Goal: Task Accomplishment & Management: Use online tool/utility

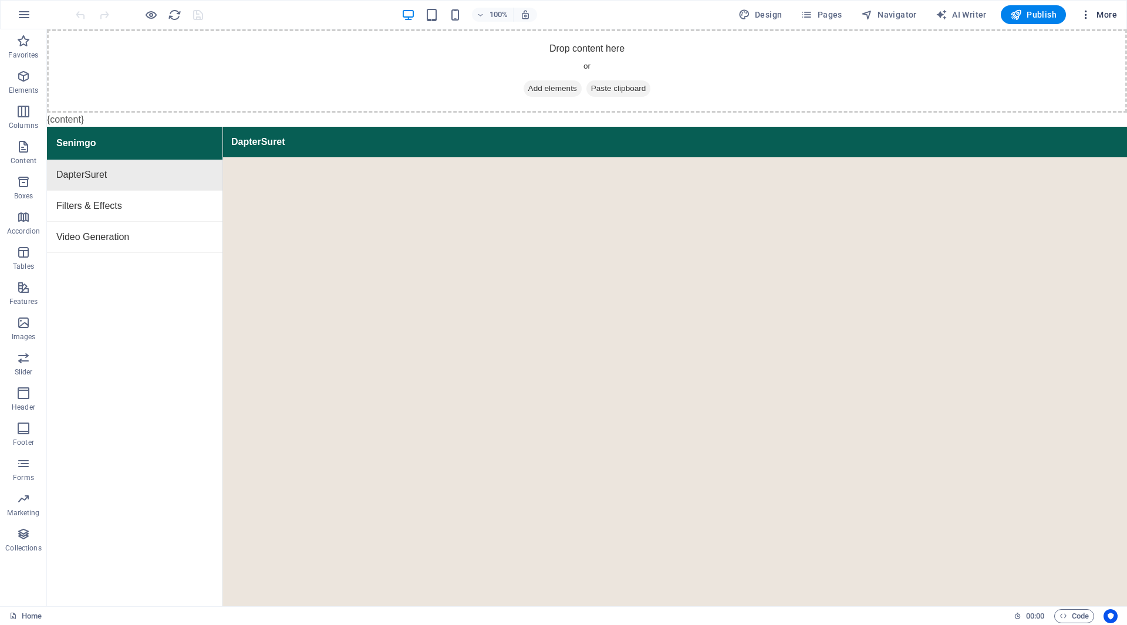
click at [1085, 16] on icon "button" at bounding box center [1086, 15] width 12 height 12
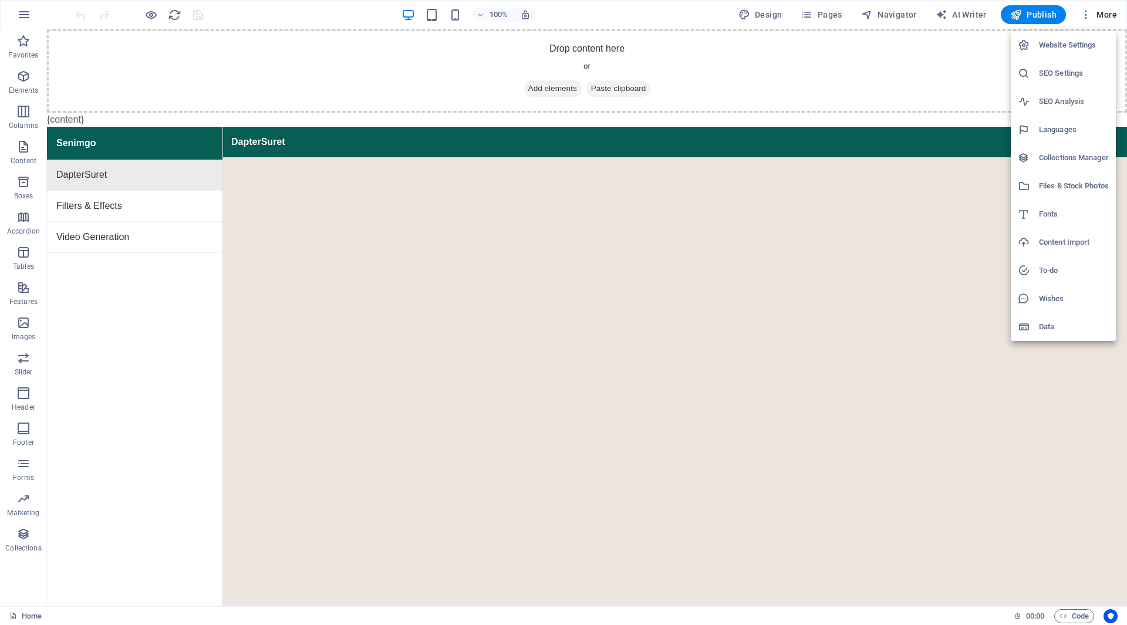
click at [1068, 615] on div at bounding box center [563, 312] width 1127 height 625
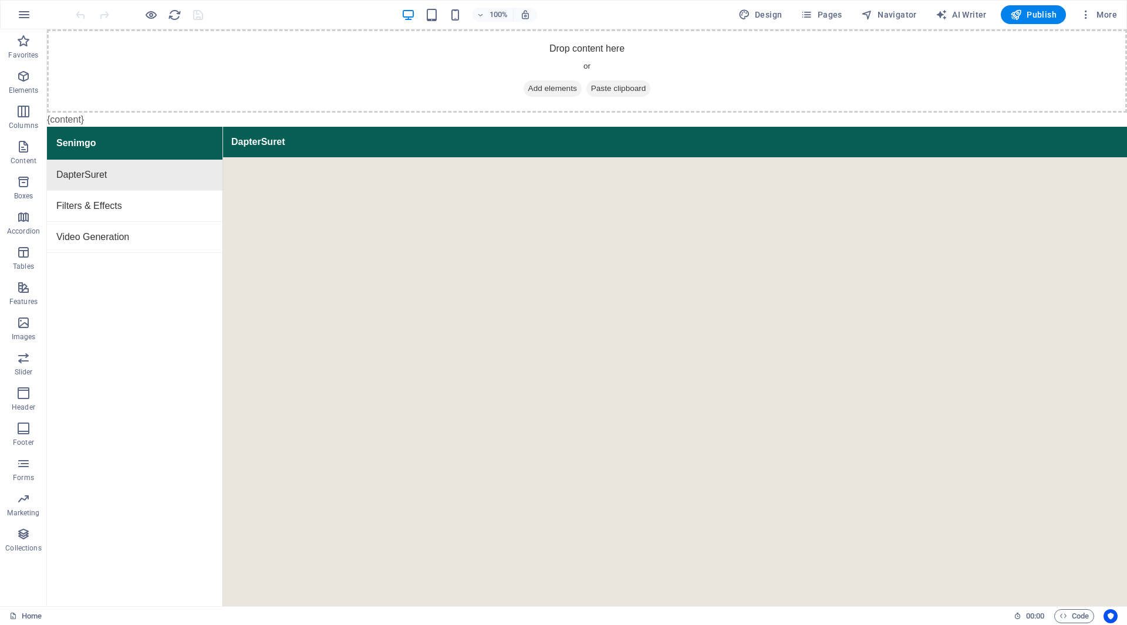
click at [1069, 617] on div "Website Settings SEO Settings SEO Analysis Languages Collections Manager Files …" at bounding box center [563, 316] width 1127 height 618
click at [1066, 619] on icon "button" at bounding box center [1063, 616] width 8 height 8
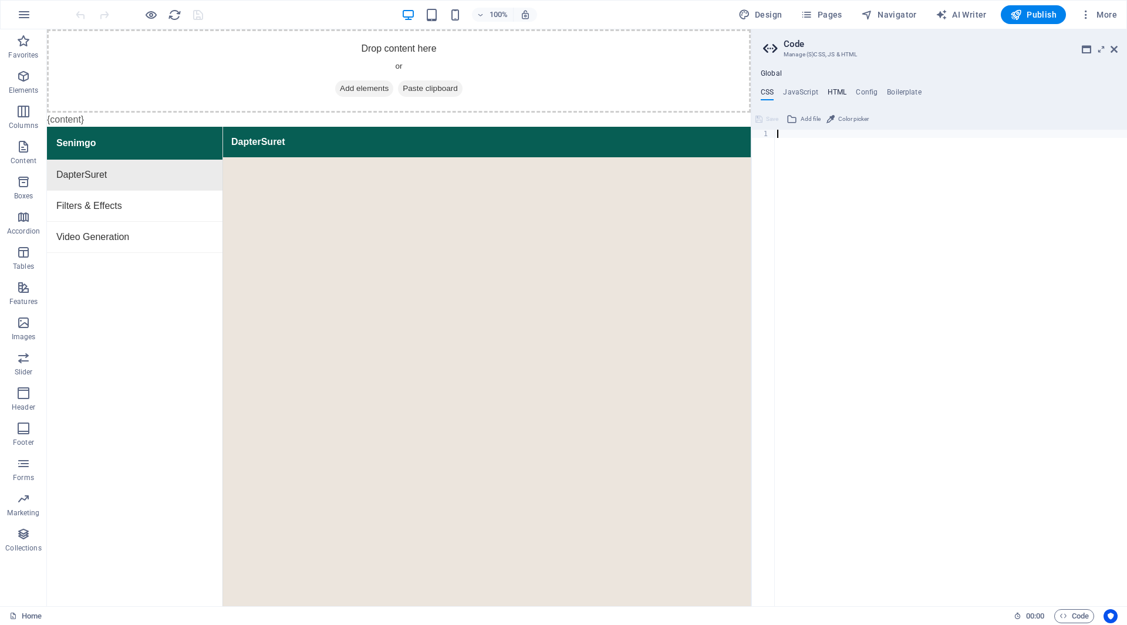
click at [834, 89] on h4 "HTML" at bounding box center [837, 94] width 19 height 13
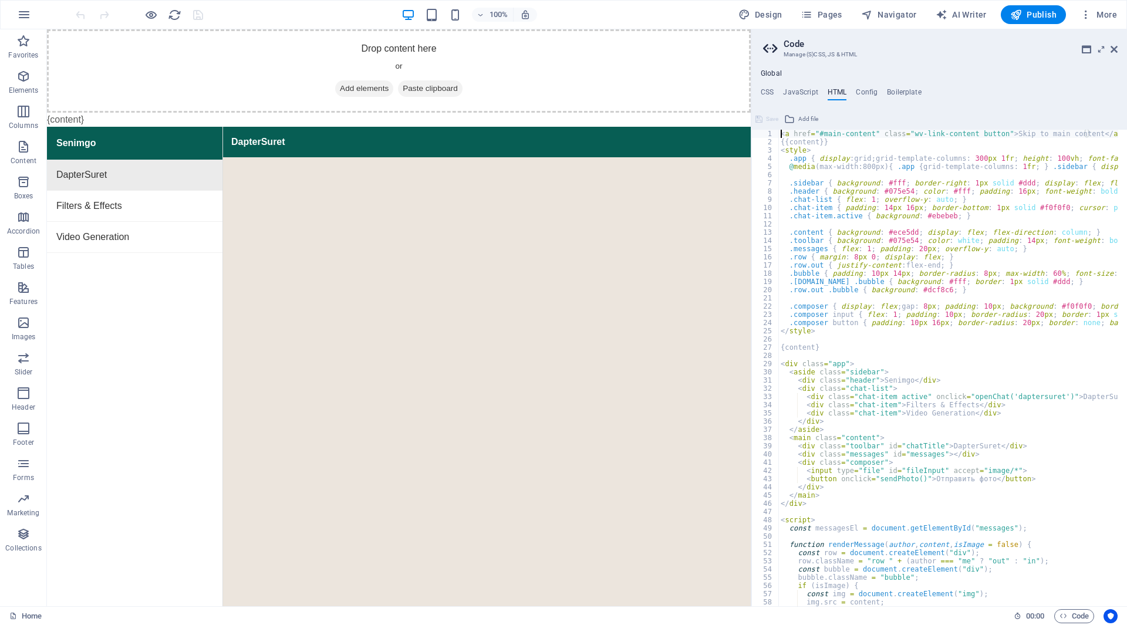
click at [855, 207] on div "< a href = "#main-content" class = "wv-link-content button" > Skip to main cont…" at bounding box center [1035, 372] width 515 height 484
type textarea ".chat-item { padding: 14px 16px; border-bottom: 1px solid #f0f0f0; cursor: poin…"
click at [808, 90] on h4 "JavaScript" at bounding box center [800, 94] width 35 height 13
type textarea "import express from "express";"
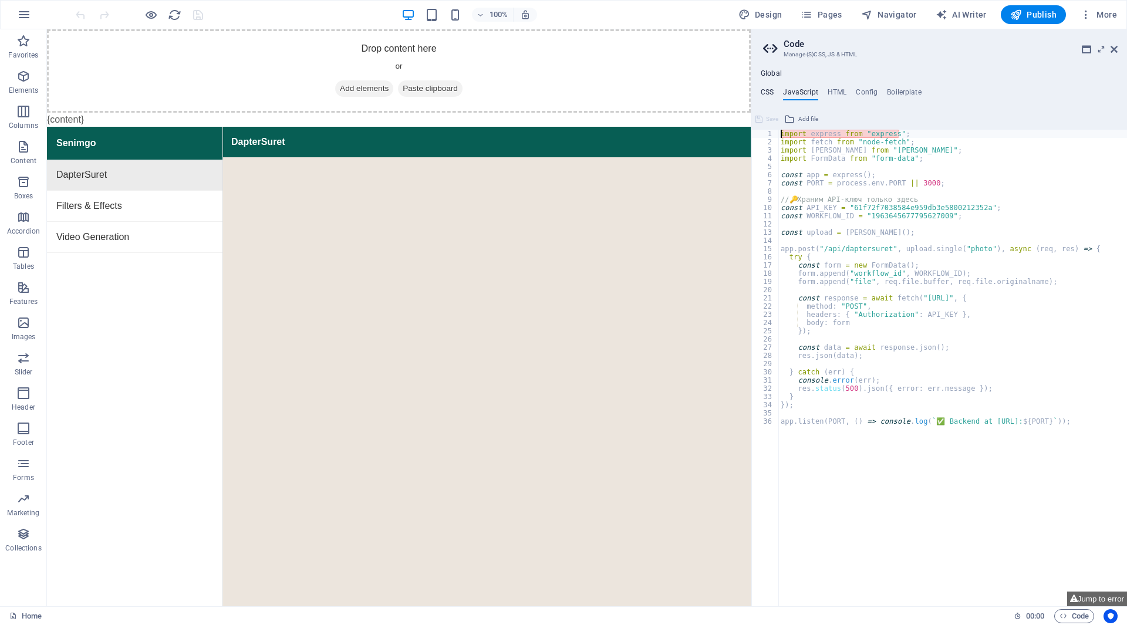
click at [768, 88] on h4 "CSS" at bounding box center [767, 94] width 13 height 13
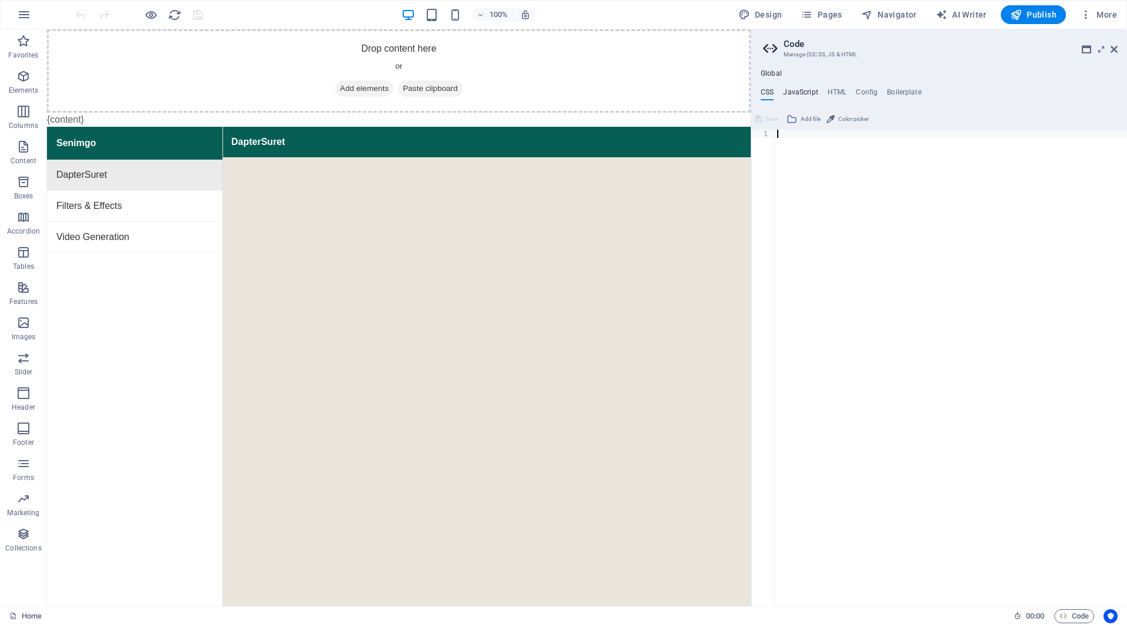
click at [805, 90] on h4 "JavaScript" at bounding box center [800, 94] width 35 height 13
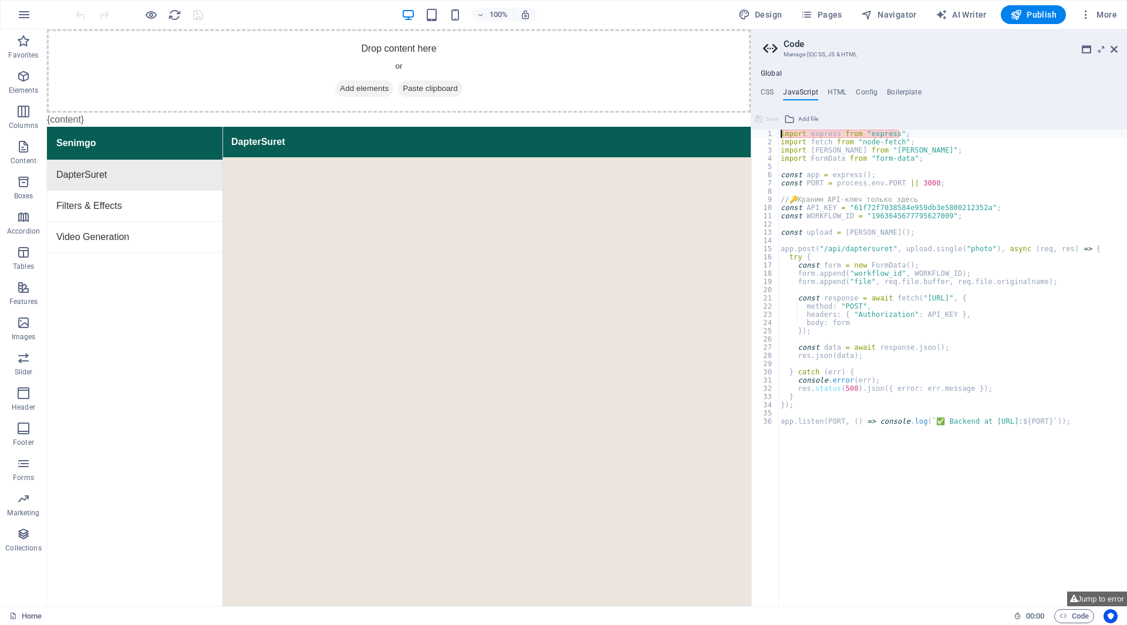
click at [833, 189] on div "import express from "express" ; import fetch from "node-fetch" ; import [PERSON…" at bounding box center [952, 376] width 349 height 493
type textarea "app.listen(PORT, () => console.log(`✅ Backend at http://localhost:${PORT}`));"
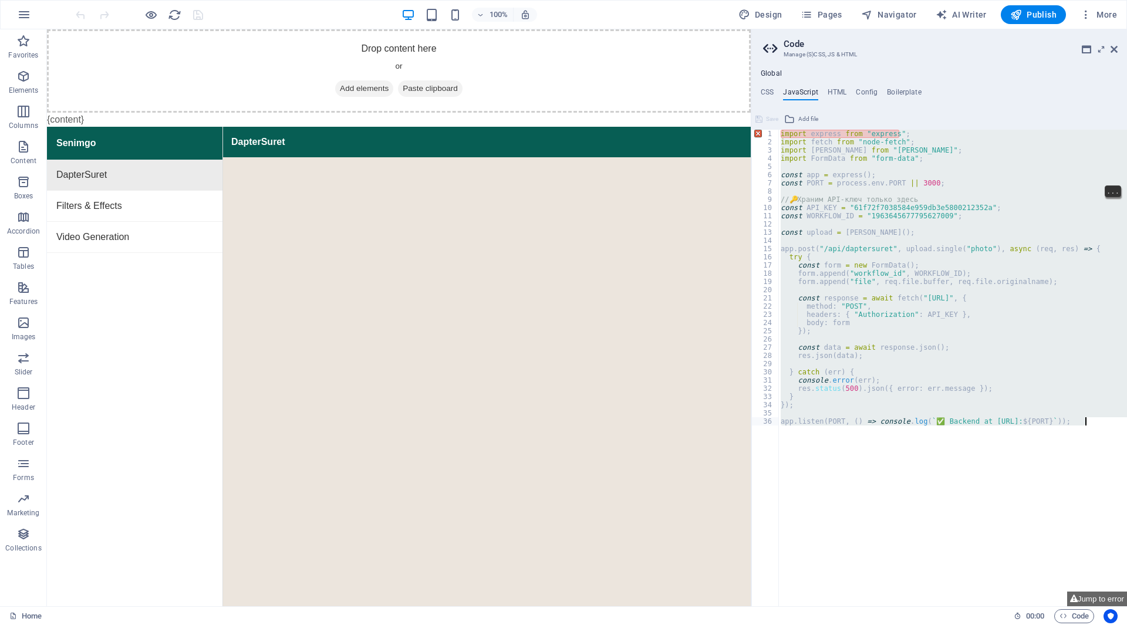
click at [835, 92] on h4 "HTML" at bounding box center [837, 94] width 19 height 13
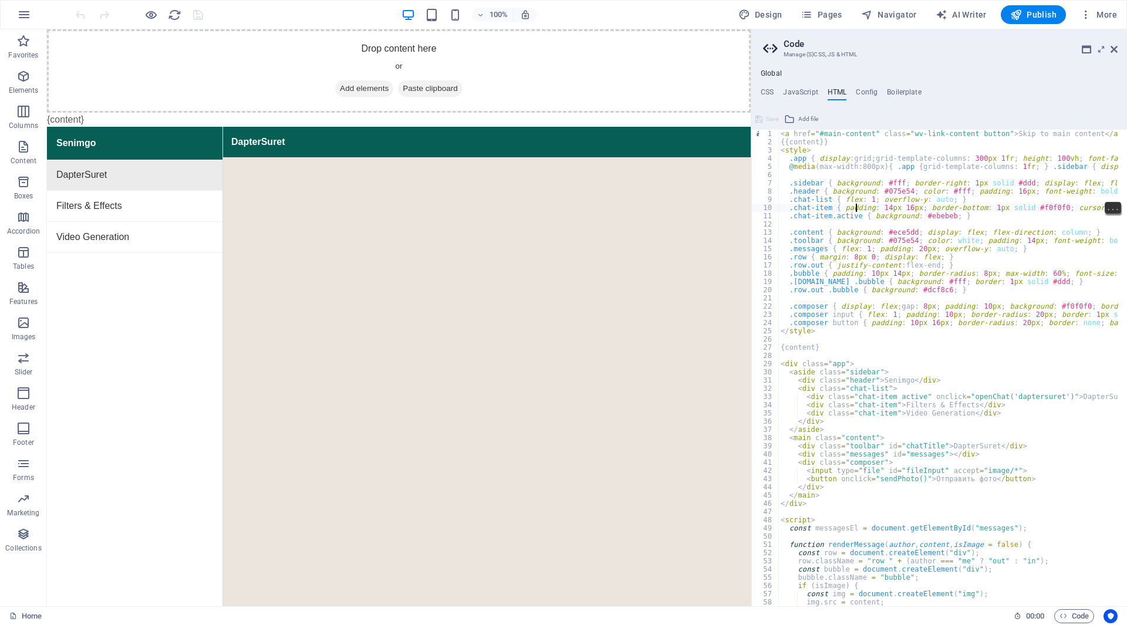
click at [842, 177] on div "< a href = "#main-content" class = "wv-link-content button" > Skip to main cont…" at bounding box center [1035, 372] width 515 height 484
type textarea "} </script>"
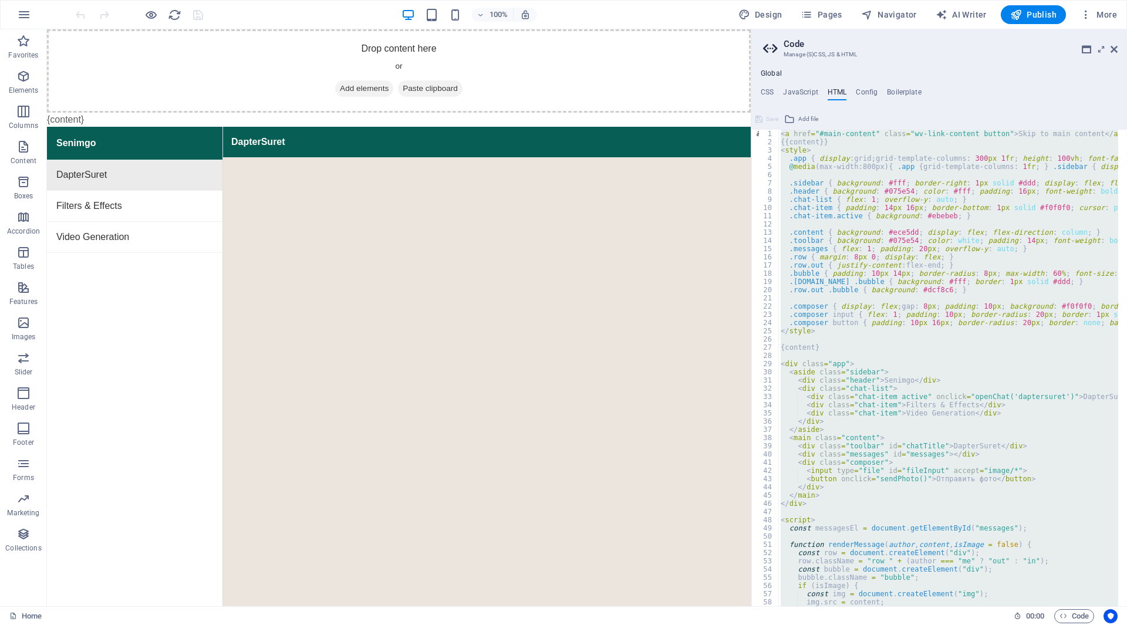
click at [846, 227] on div "< a href = "#main-content" class = "wv-link-content button" > Skip to main cont…" at bounding box center [1035, 372] width 515 height 484
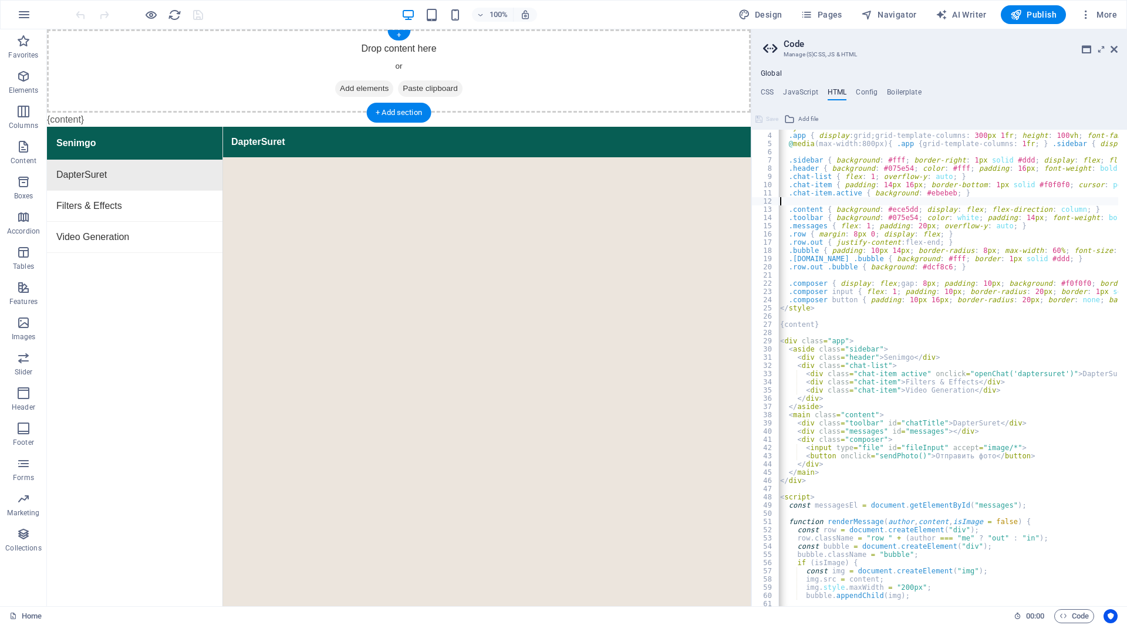
scroll to position [25, 0]
click at [865, 89] on h4 "Config" at bounding box center [867, 94] width 22 height 13
type textarea "$logo-background: rgb(246,246,246);"
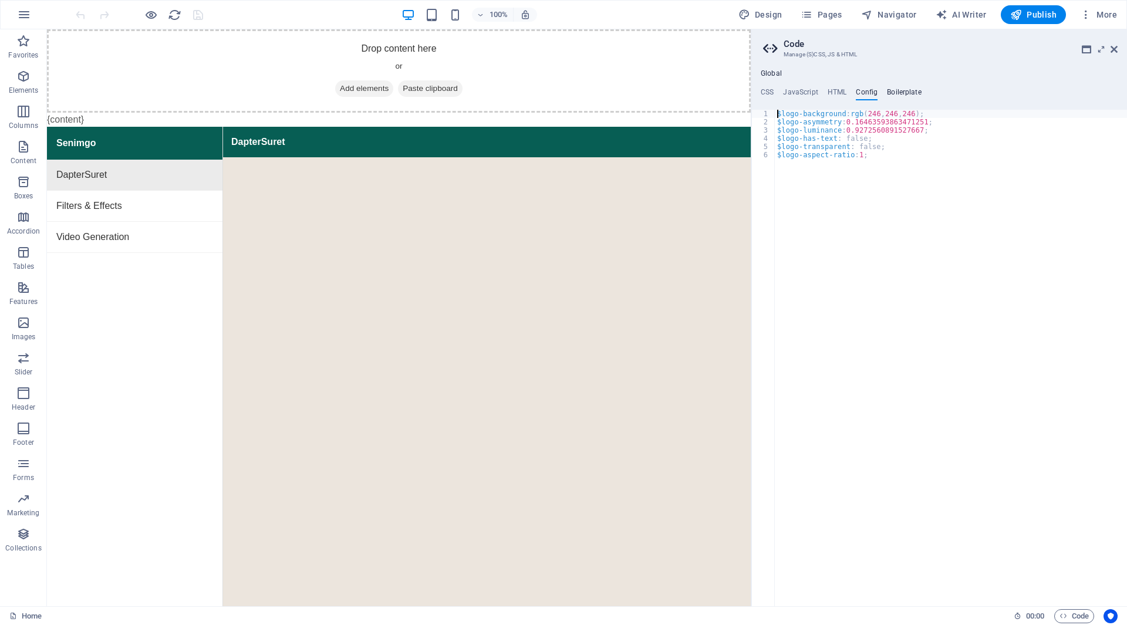
click at [900, 95] on h4 "Boilerplate" at bounding box center [904, 94] width 35 height 13
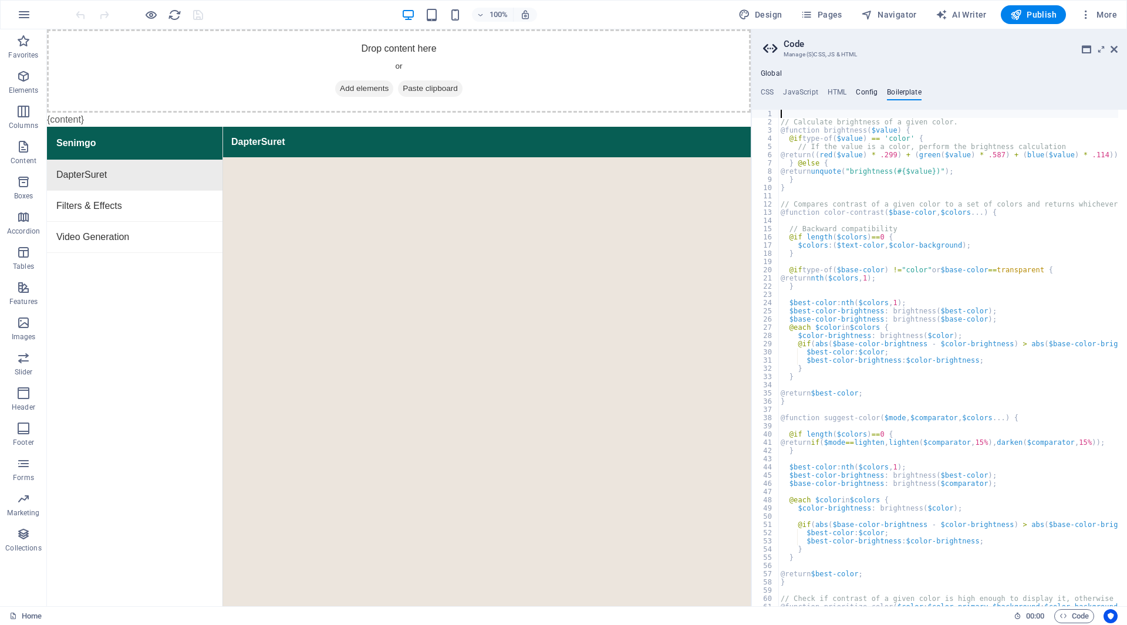
click at [858, 96] on h4 "Config" at bounding box center [867, 94] width 22 height 13
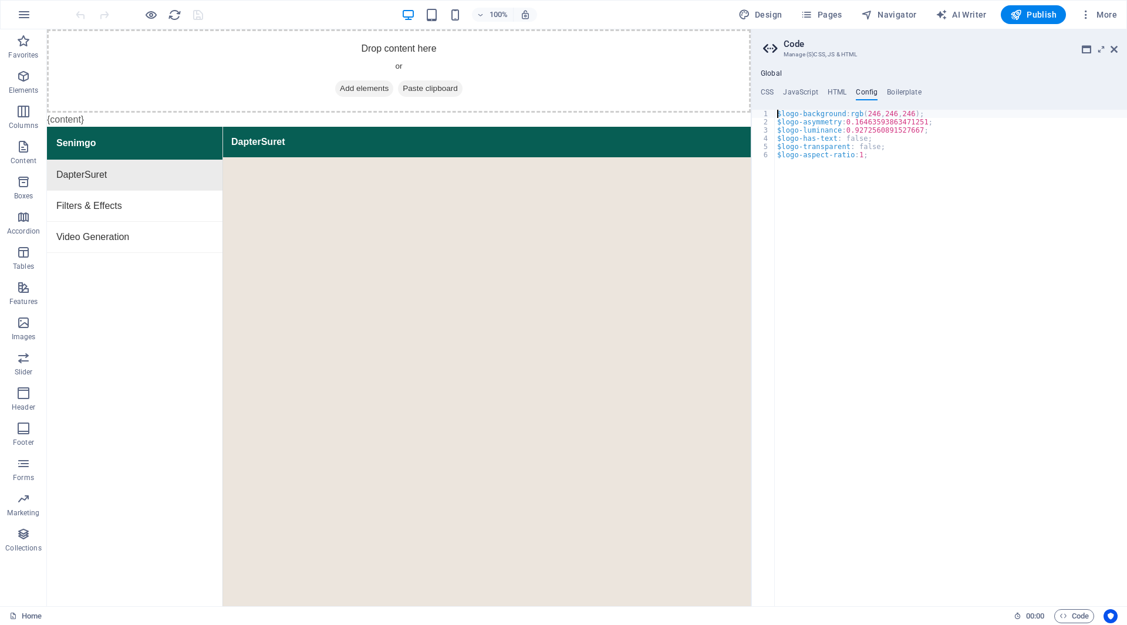
click at [834, 96] on h4 "HTML" at bounding box center [837, 94] width 19 height 13
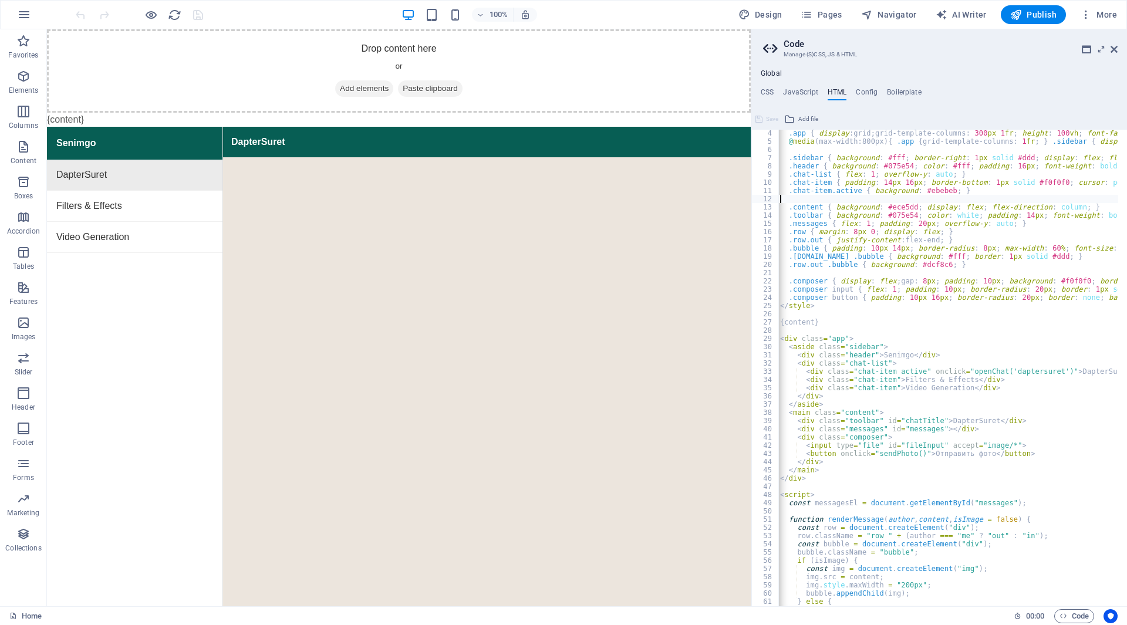
click at [809, 90] on h4 "JavaScript" at bounding box center [800, 94] width 35 height 13
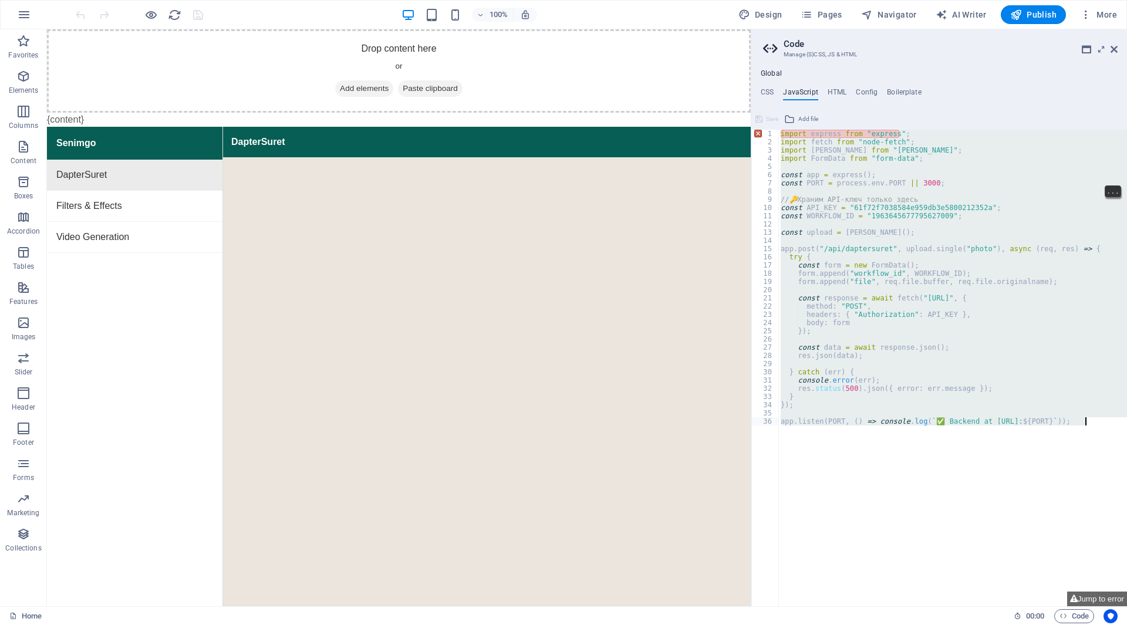
click at [825, 181] on div "import express from "express" ; import fetch from "node-fetch" ; import [PERSON…" at bounding box center [952, 376] width 349 height 493
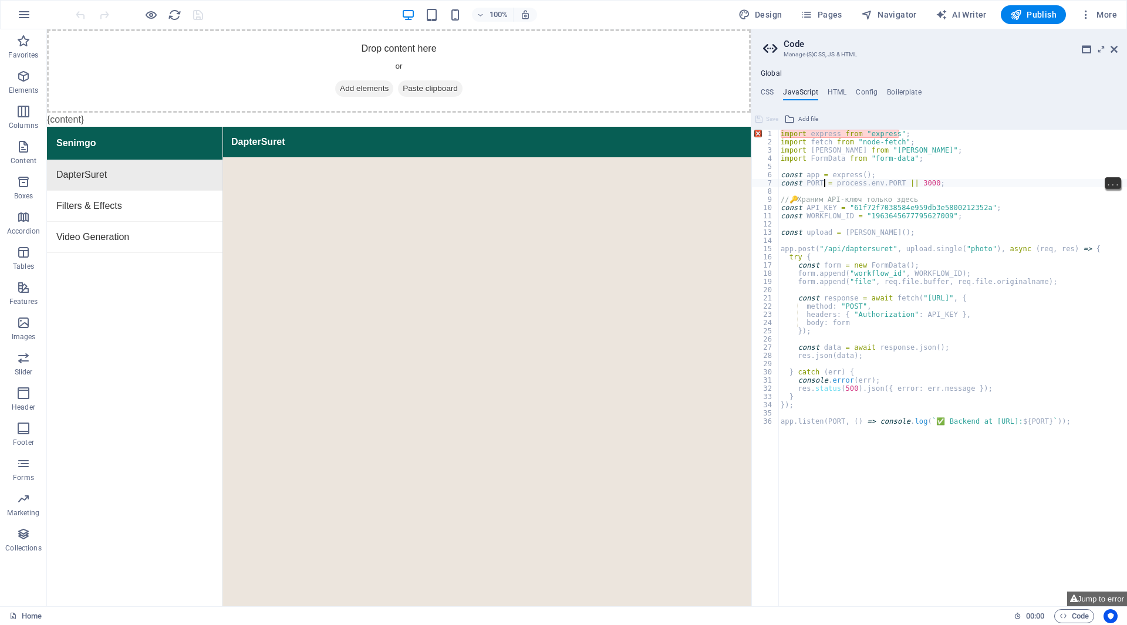
type textarea "app.listen(PORT, () => console.log(`✅ Backend at http://localhost:${PORT}`));"
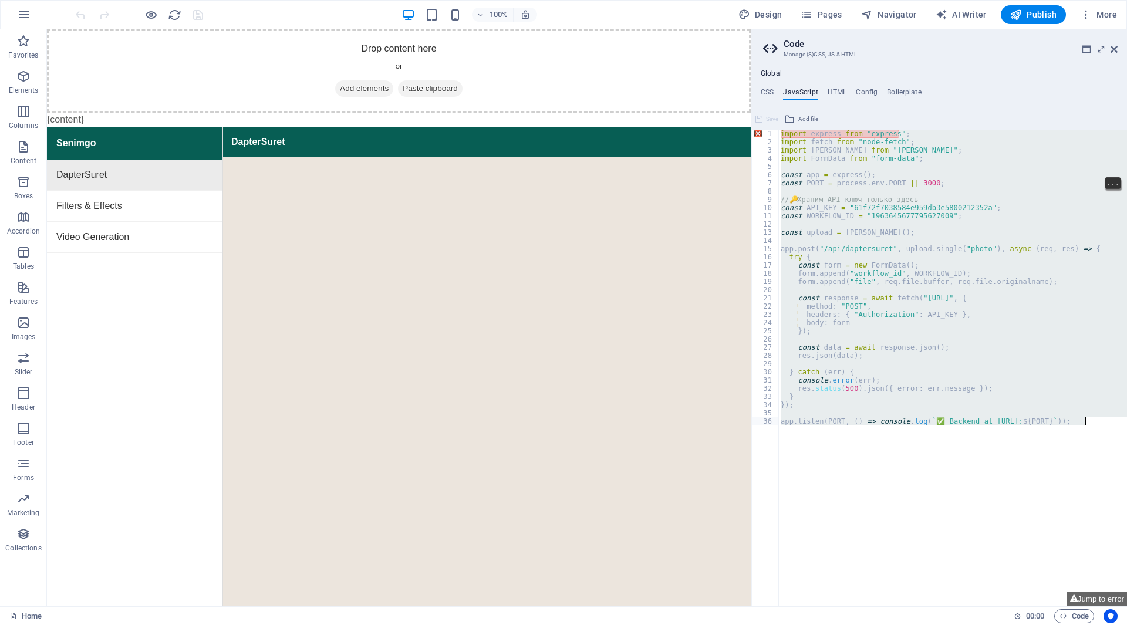
paste textarea
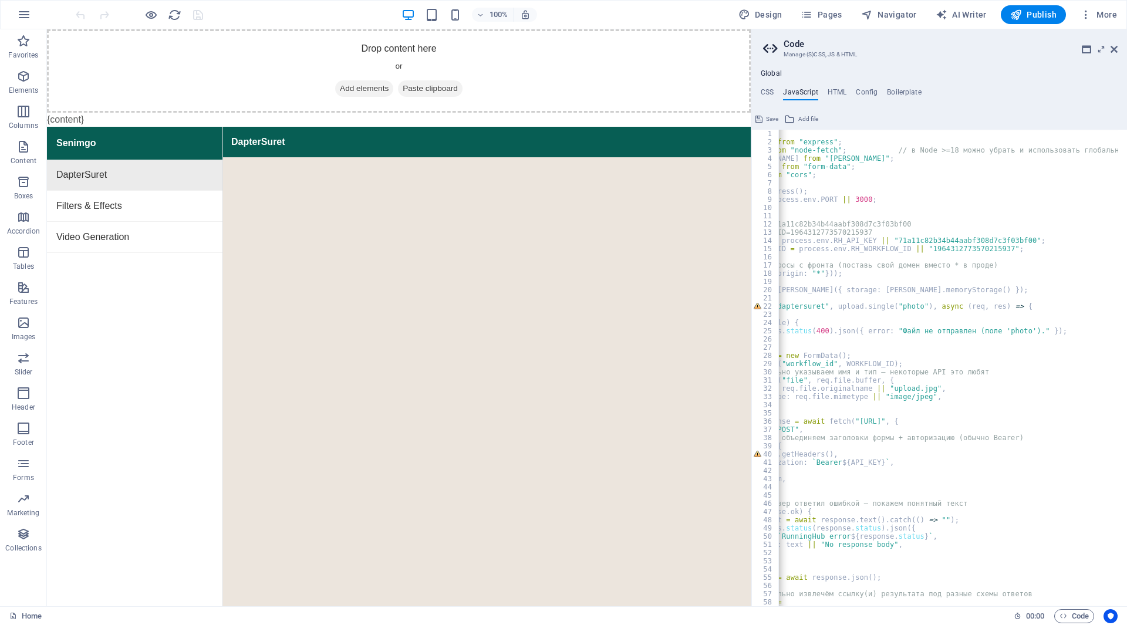
scroll to position [0, 0]
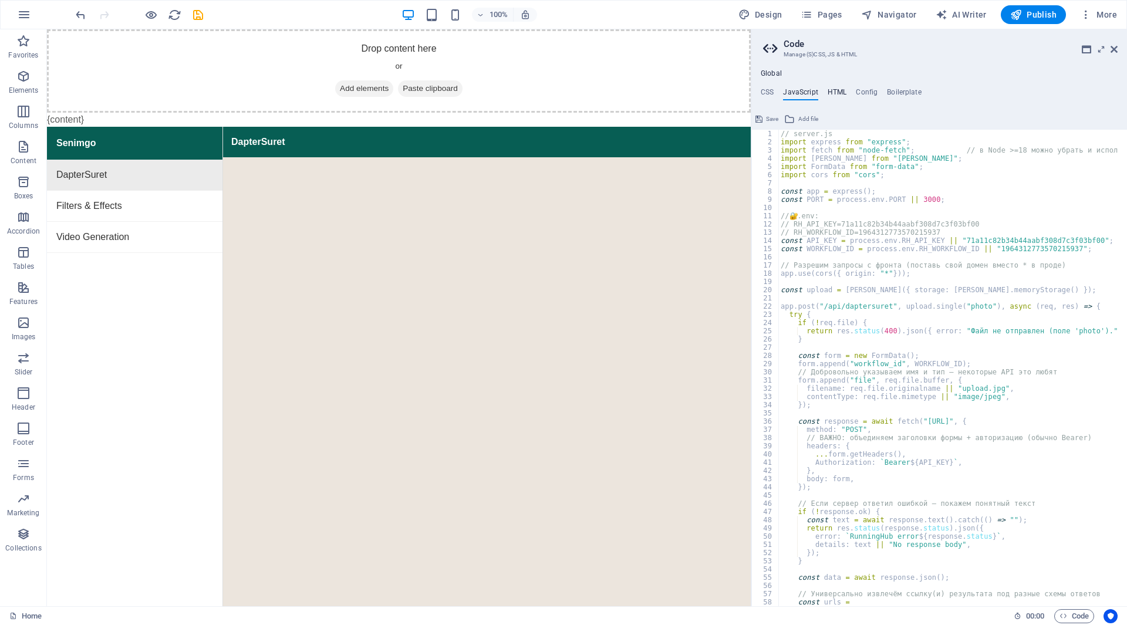
click at [838, 90] on h4 "HTML" at bounding box center [837, 94] width 19 height 13
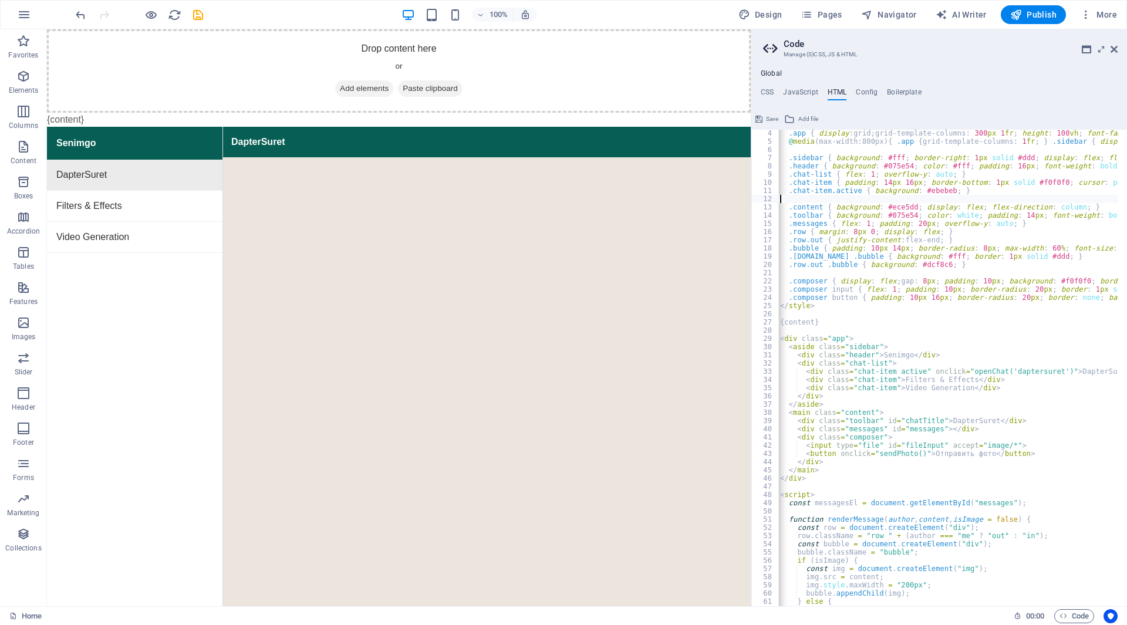
click at [841, 154] on div ".app { display : grid ; grid-template-columns : 300 px 1 fr ; height : 100 vh ;…" at bounding box center [1035, 371] width 515 height 484
type textarea "} </script>"
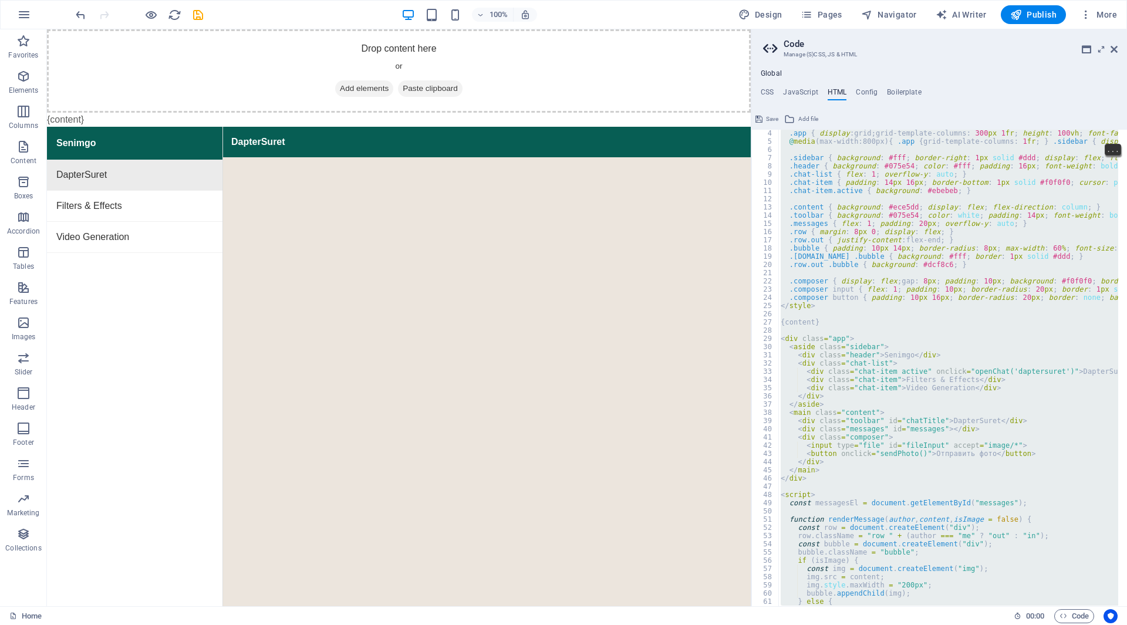
paste textarea
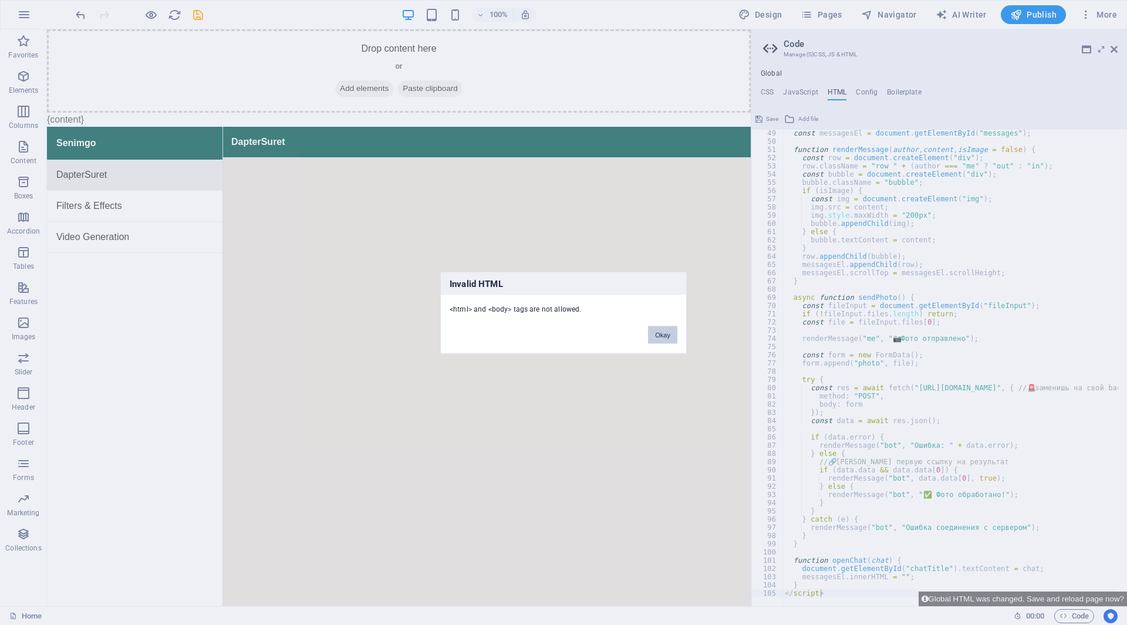
click at [659, 329] on button "Okay" at bounding box center [662, 335] width 29 height 18
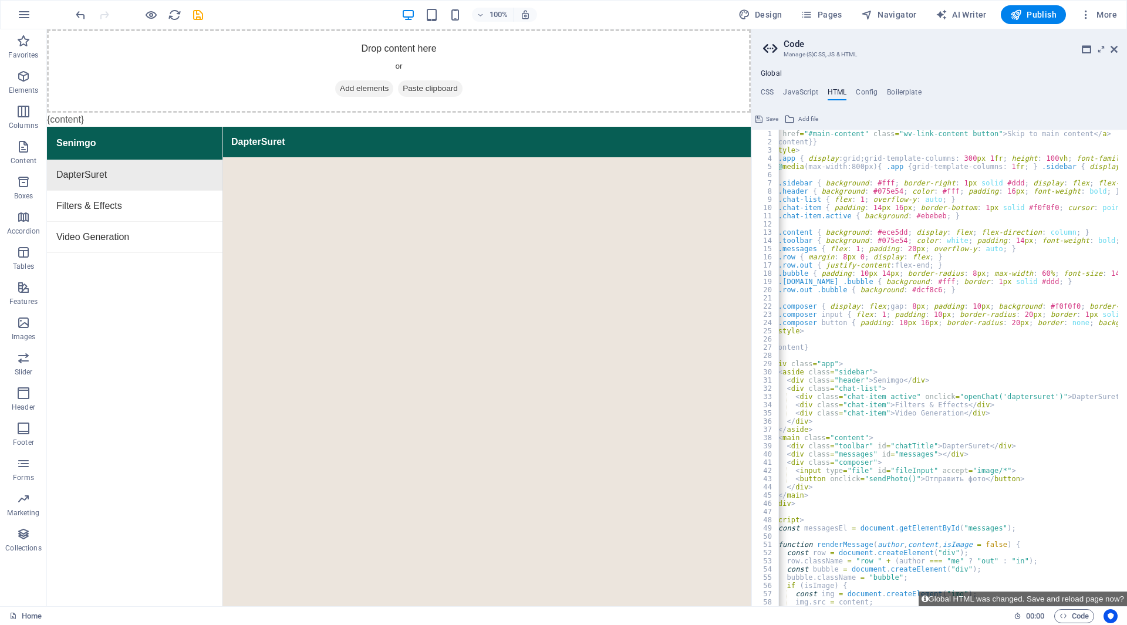
scroll to position [0, 0]
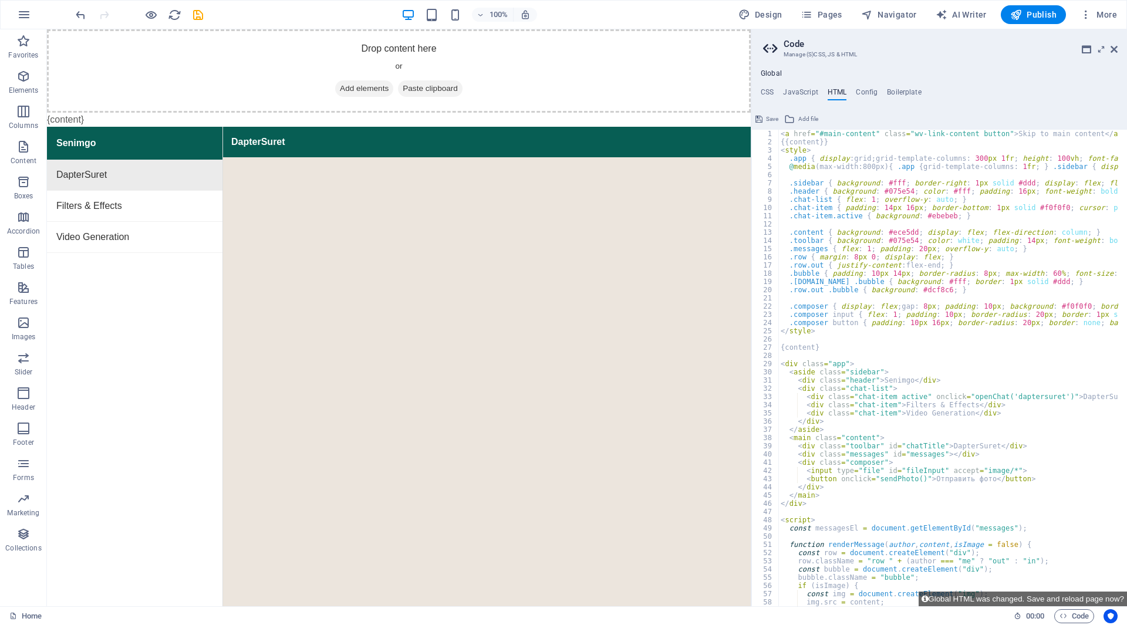
click at [892, 247] on div "< a href = "#main-content" class = "wv-link-content button" > Skip to main cont…" at bounding box center [1035, 372] width 515 height 484
type textarea "} </script>"
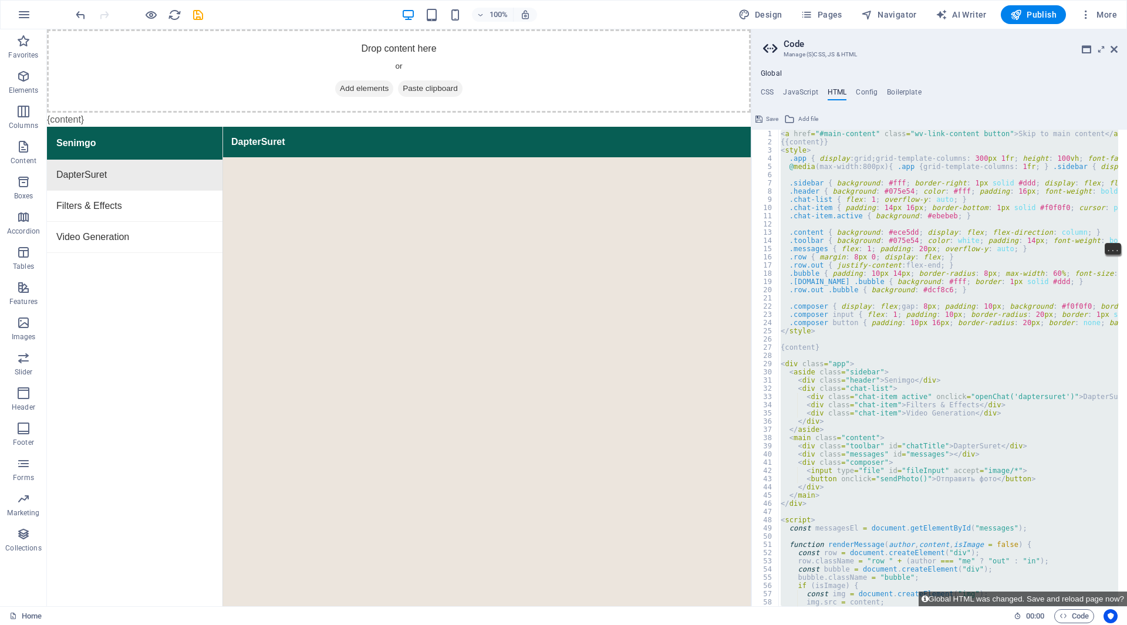
type textarea "<a href="#main-content" class="wv-link-content button">Skip to main content</a>"
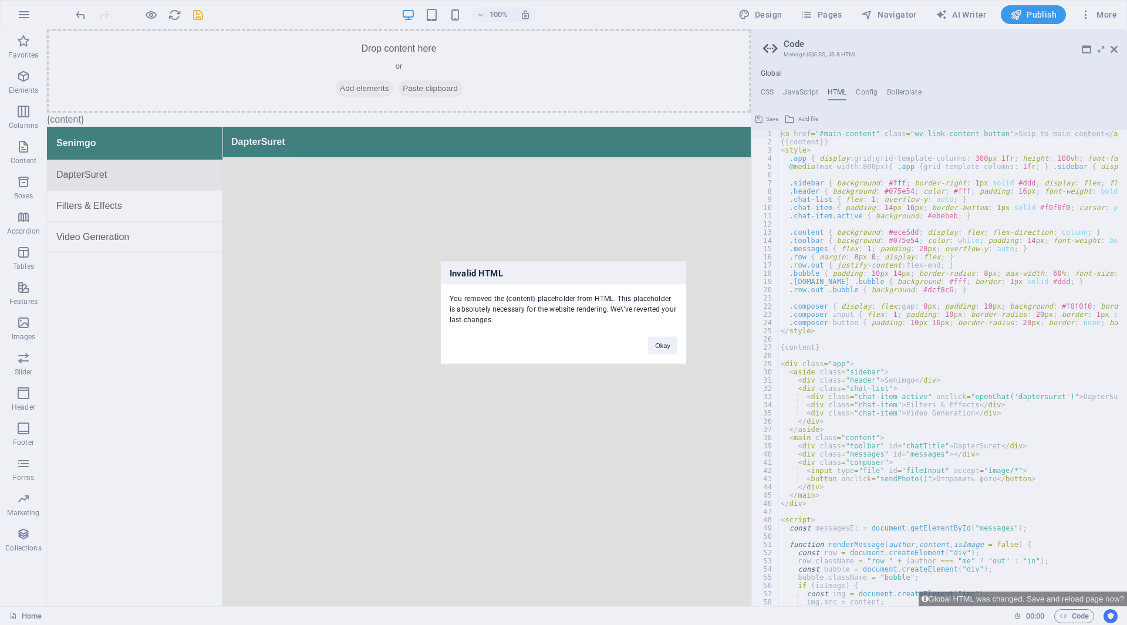
click at [846, 203] on div "Invalid HTML You removed the {content} placeholder from HTML. This placeholder …" at bounding box center [563, 312] width 1127 height 625
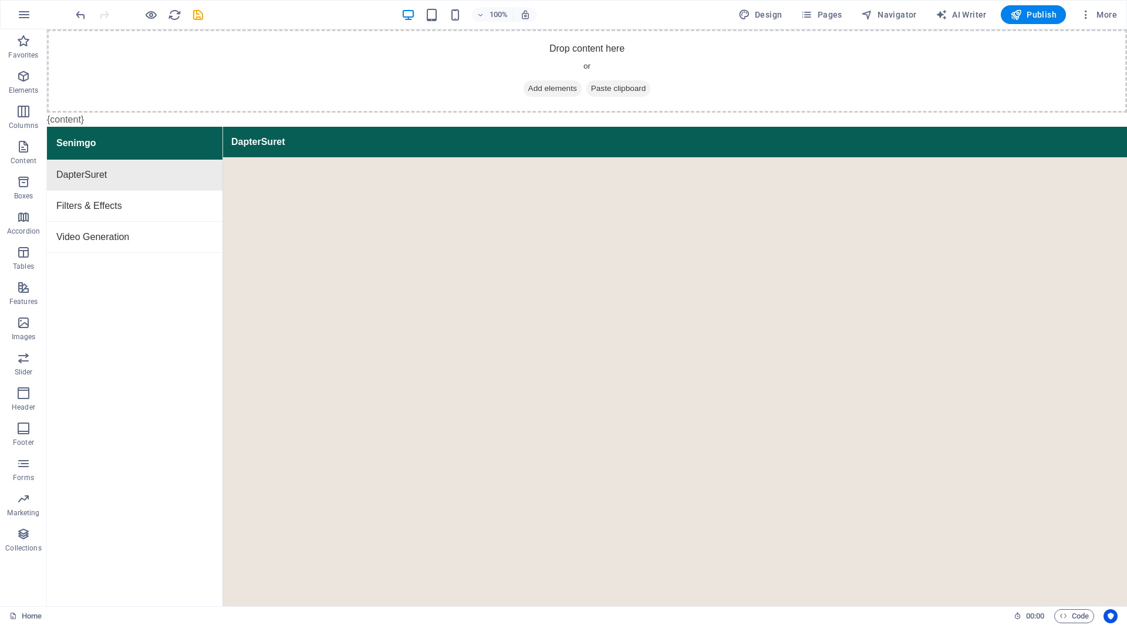
click at [1068, 613] on span "Code" at bounding box center [1073, 616] width 29 height 14
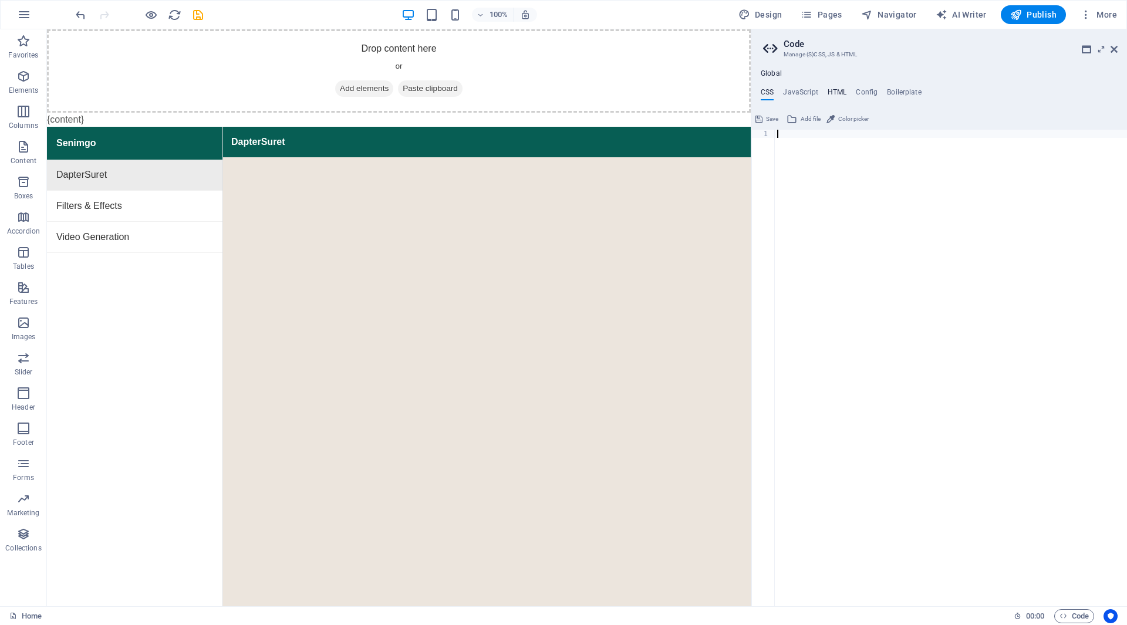
click at [832, 90] on h4 "HTML" at bounding box center [837, 94] width 19 height 13
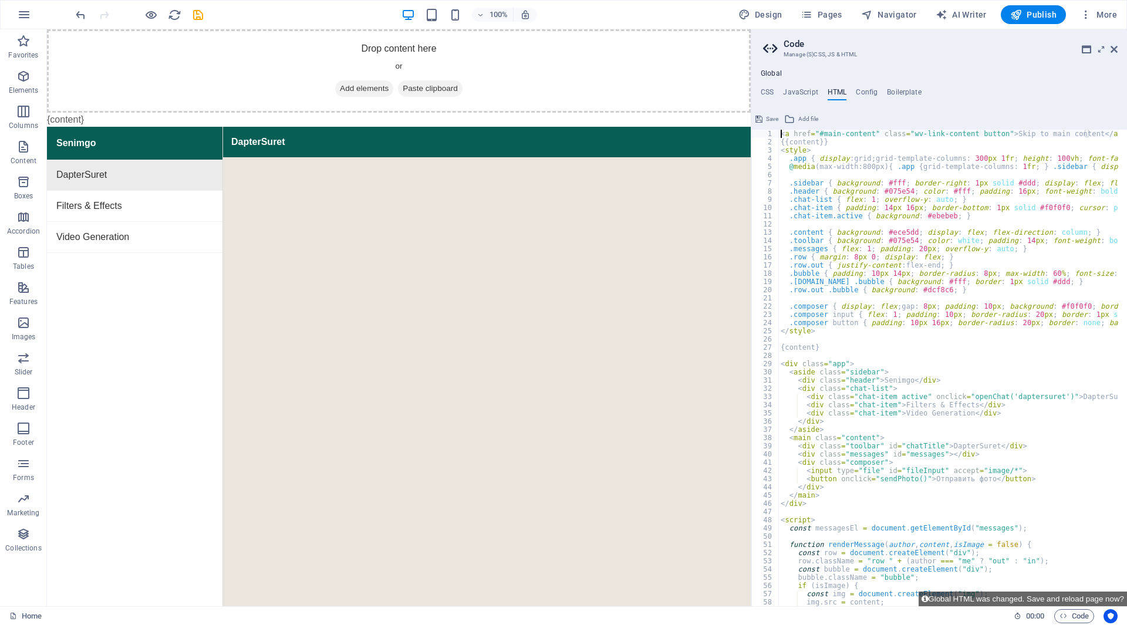
click at [846, 183] on div "< a href = "#main-content" class = "wv-link-content button" > Skip to main cont…" at bounding box center [1035, 372] width 515 height 484
type textarea "} </script>"
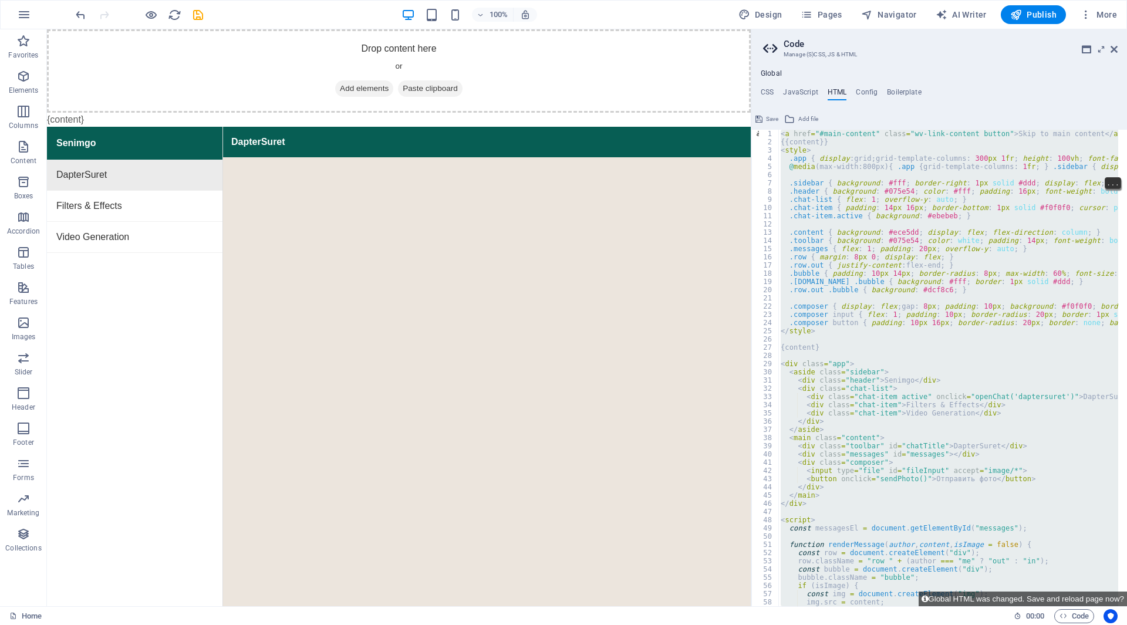
click at [827, 171] on div "< a href = "#main-content" class = "wv-link-content button" > Skip to main cont…" at bounding box center [1035, 372] width 515 height 484
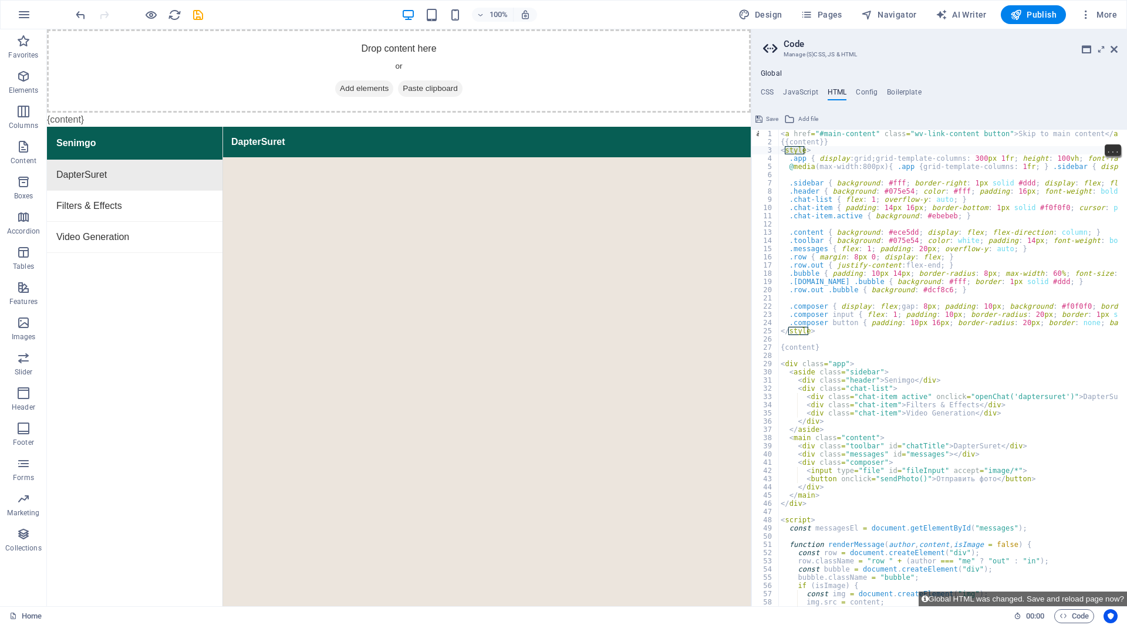
click at [789, 150] on div "< a href = "#main-content" class = "wv-link-content button" > Skip to main cont…" at bounding box center [1035, 372] width 515 height 484
click at [848, 241] on div "< a href = "#main-content" class = "wv-link-content button" > Skip to main cont…" at bounding box center [1035, 372] width 515 height 484
type textarea "} </script>"
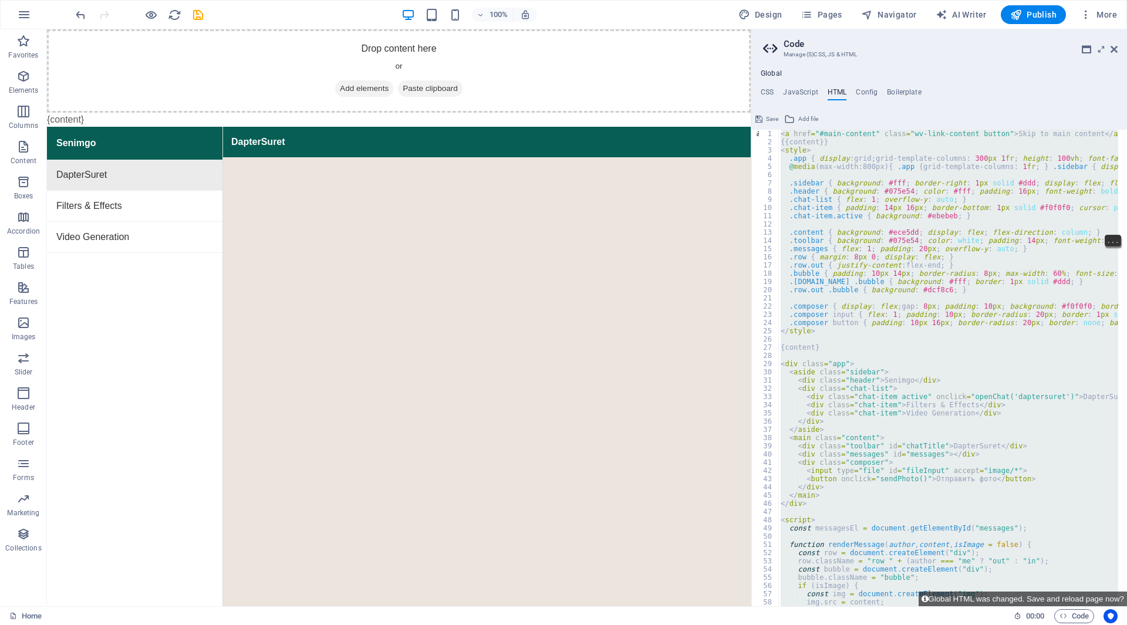
paste textarea
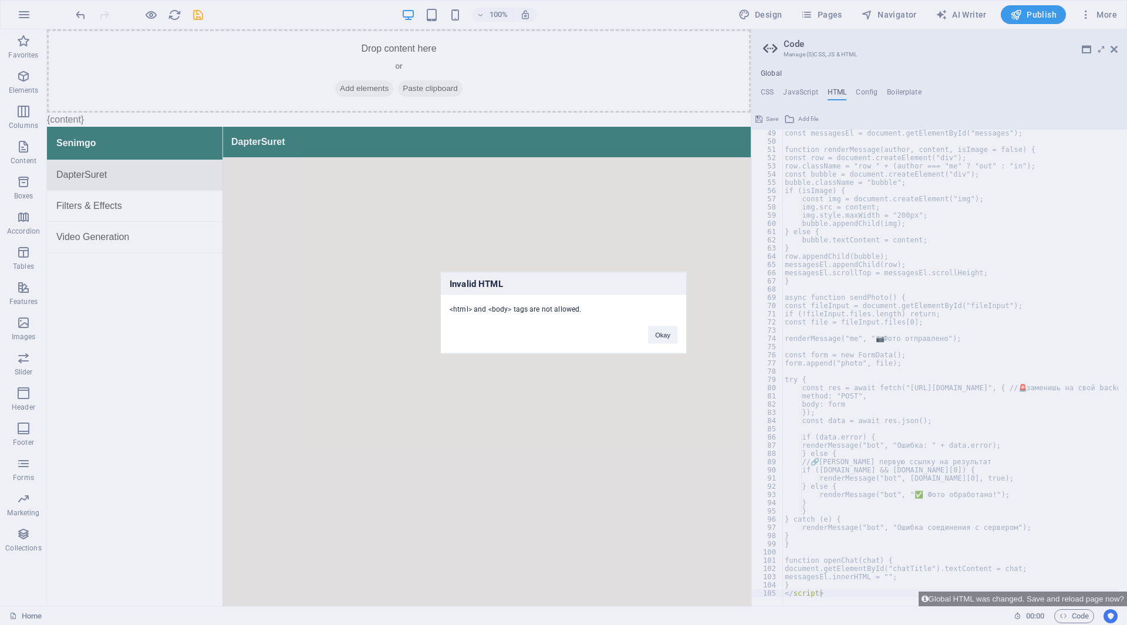
scroll to position [395, 0]
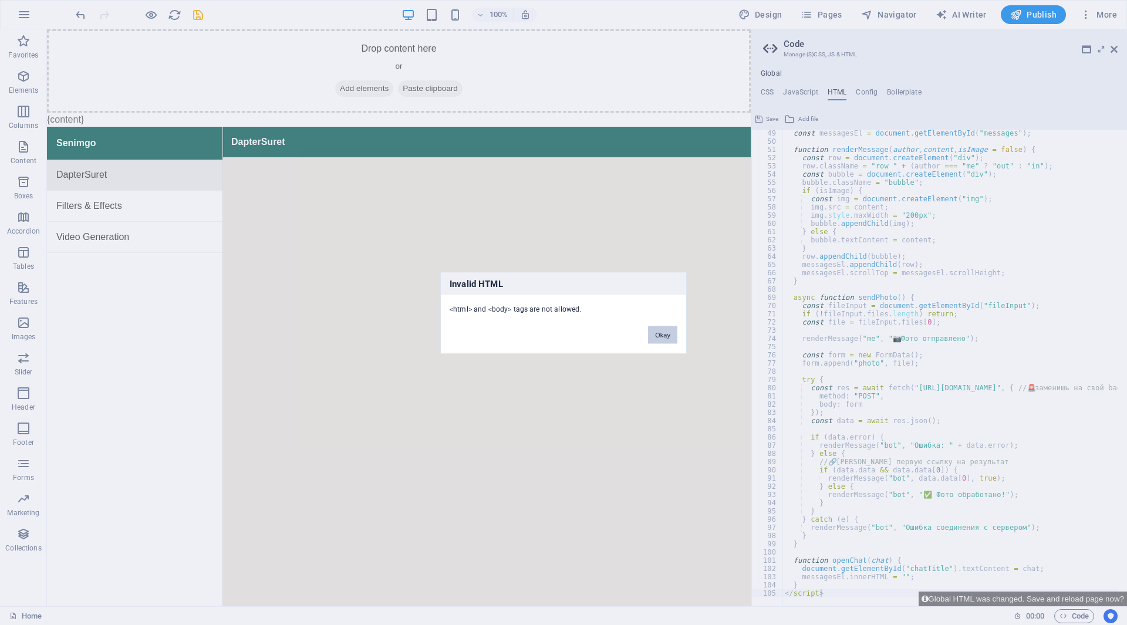
click at [668, 335] on button "Okay" at bounding box center [662, 335] width 29 height 18
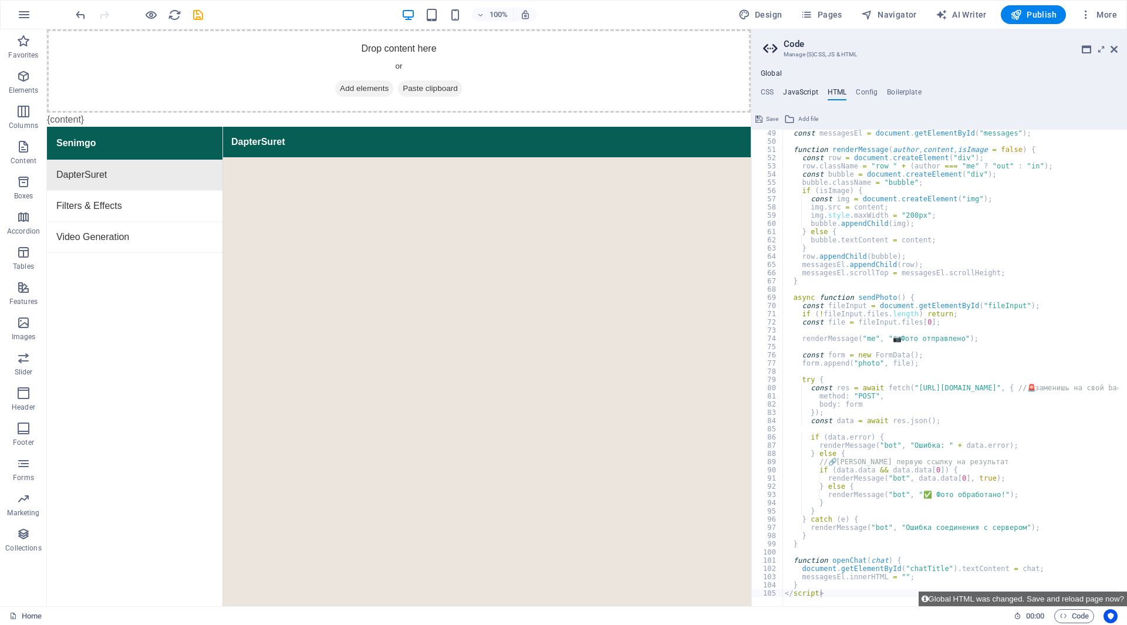
click at [808, 88] on h4 "JavaScript" at bounding box center [800, 94] width 35 height 13
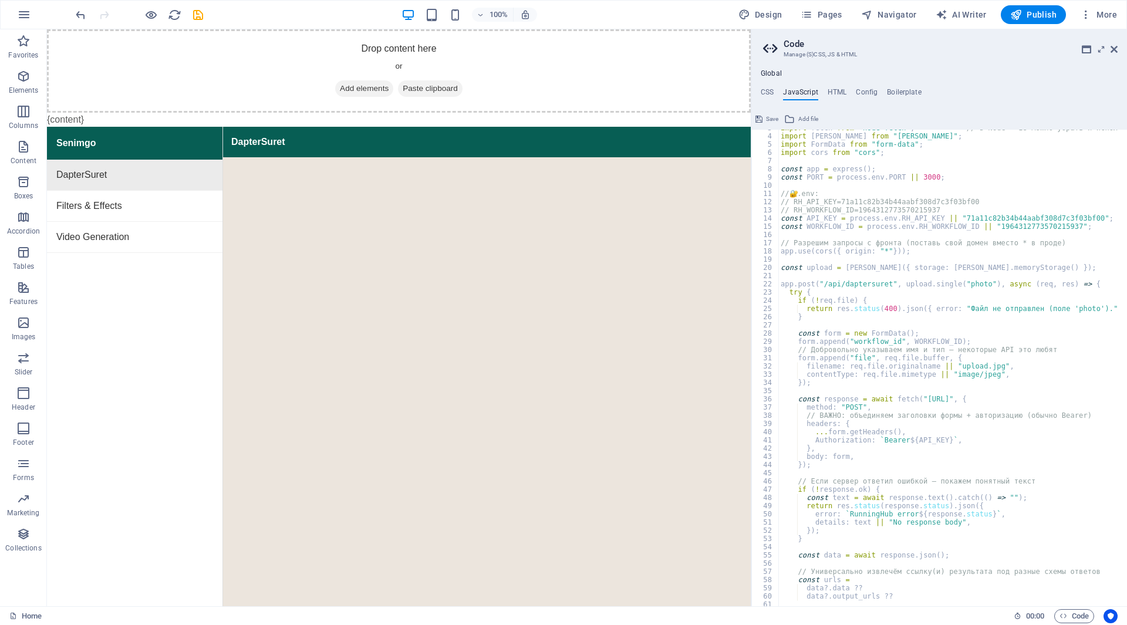
scroll to position [0, 0]
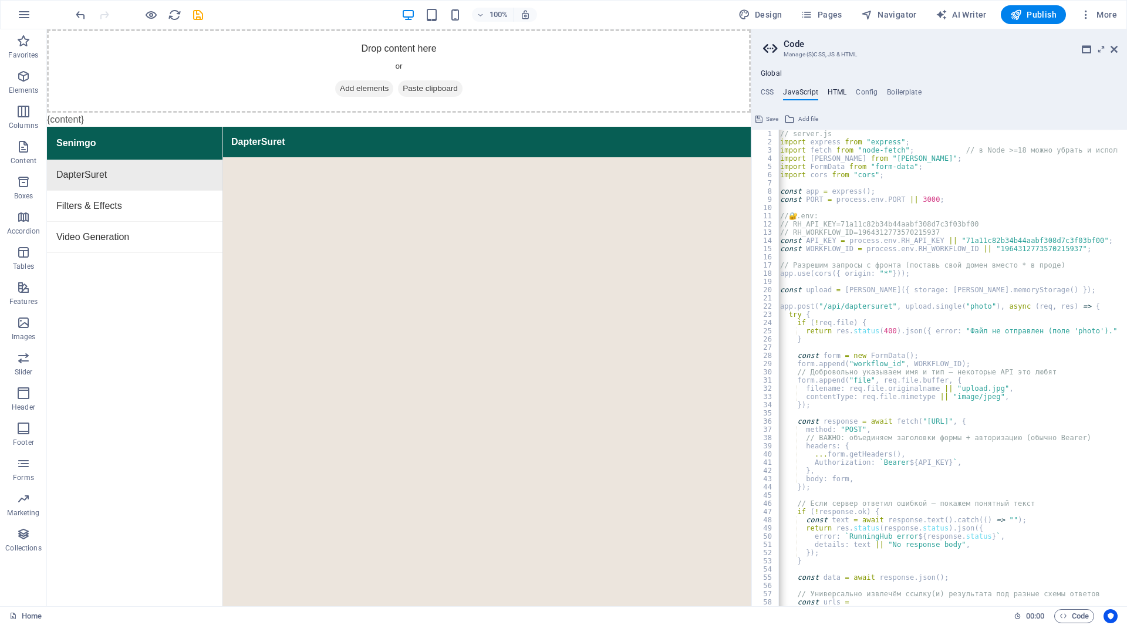
click at [832, 92] on h4 "HTML" at bounding box center [837, 94] width 19 height 13
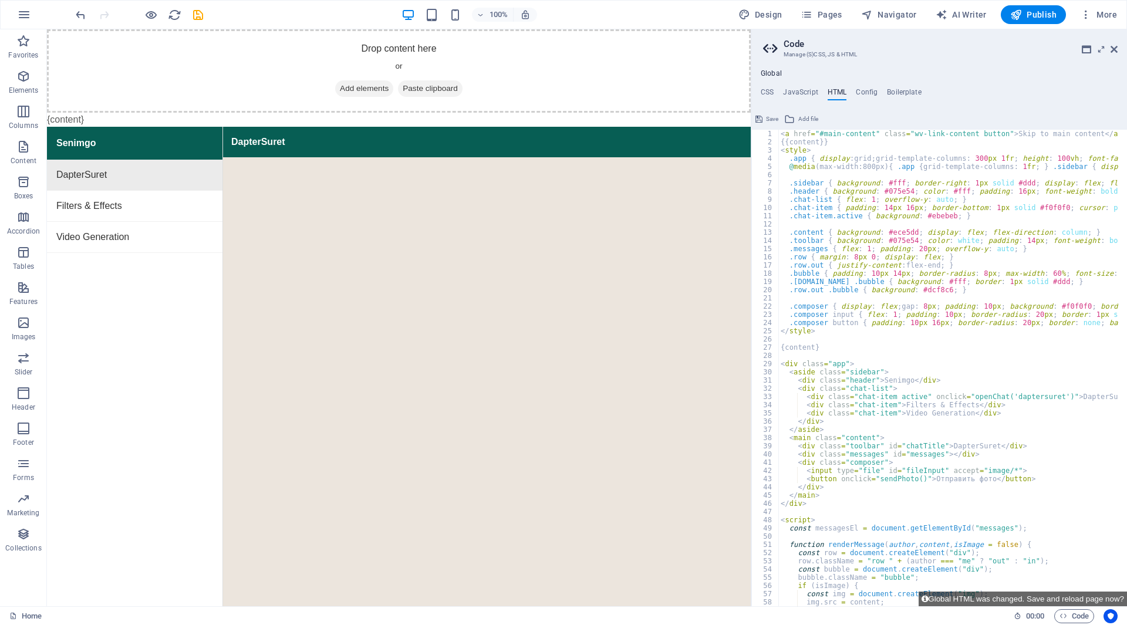
click at [815, 146] on div "< a href = "#main-content" class = "wv-link-content button" > Skip to main cont…" at bounding box center [1035, 372] width 515 height 484
click at [782, 151] on div "< a href = "#main-content" class = "wv-link-content button" > Skip to main cont…" at bounding box center [1035, 372] width 515 height 484
type textarea "<style> .app { display: grid; grid-template-columns: 300px 1fr; height: 100vh; …"
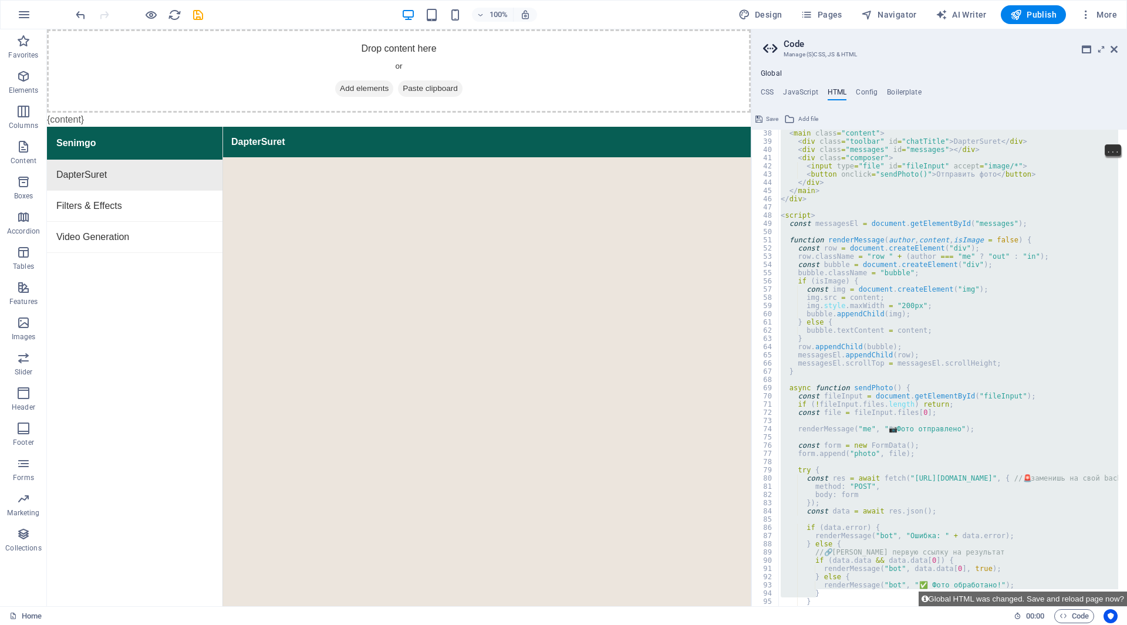
scroll to position [395, 0]
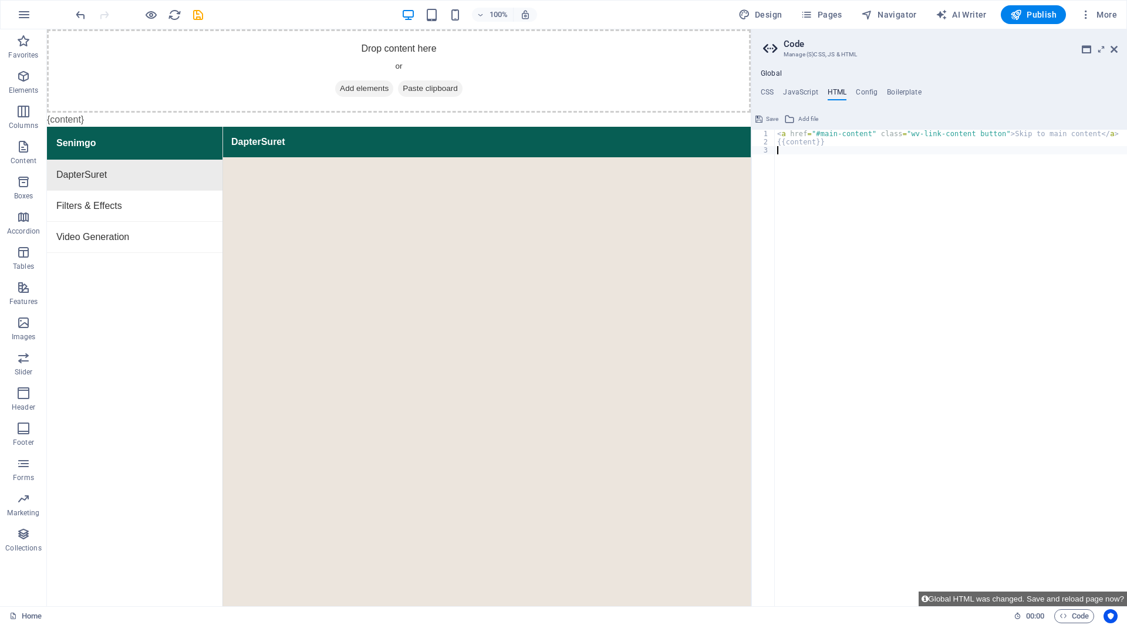
paste textarea "<a href="#main-content" class="wv-link-content button">Skip to main content</a>"
type textarea "<a href="#main-content" class="wv-link-content button">Skip to main content</a>"
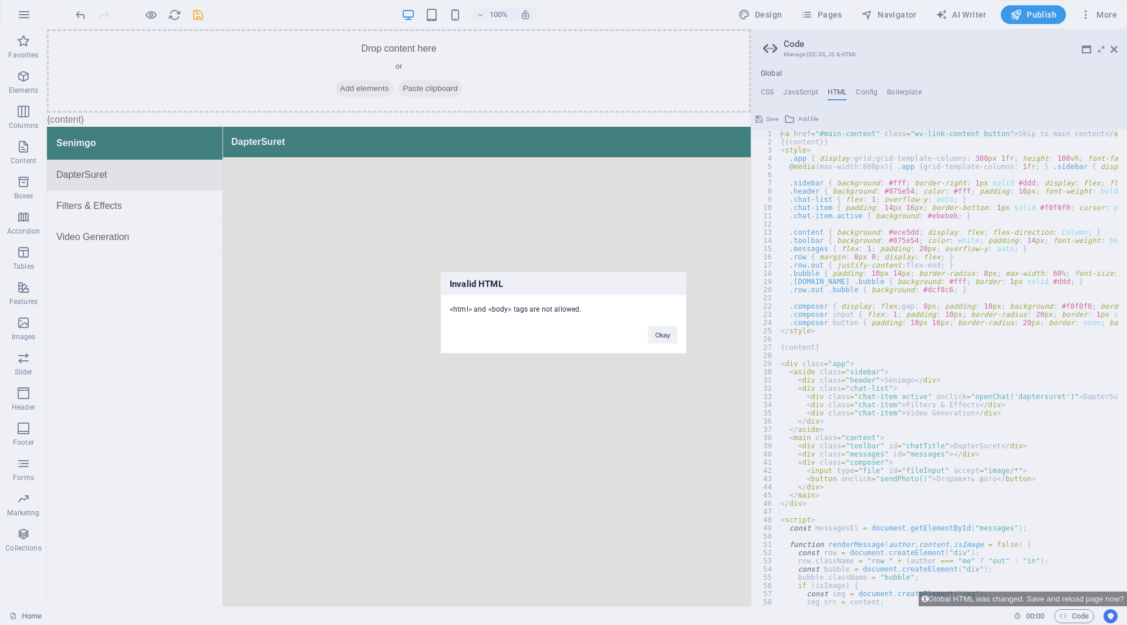
scroll to position [0, 0]
click at [663, 337] on button "Okay" at bounding box center [662, 335] width 29 height 18
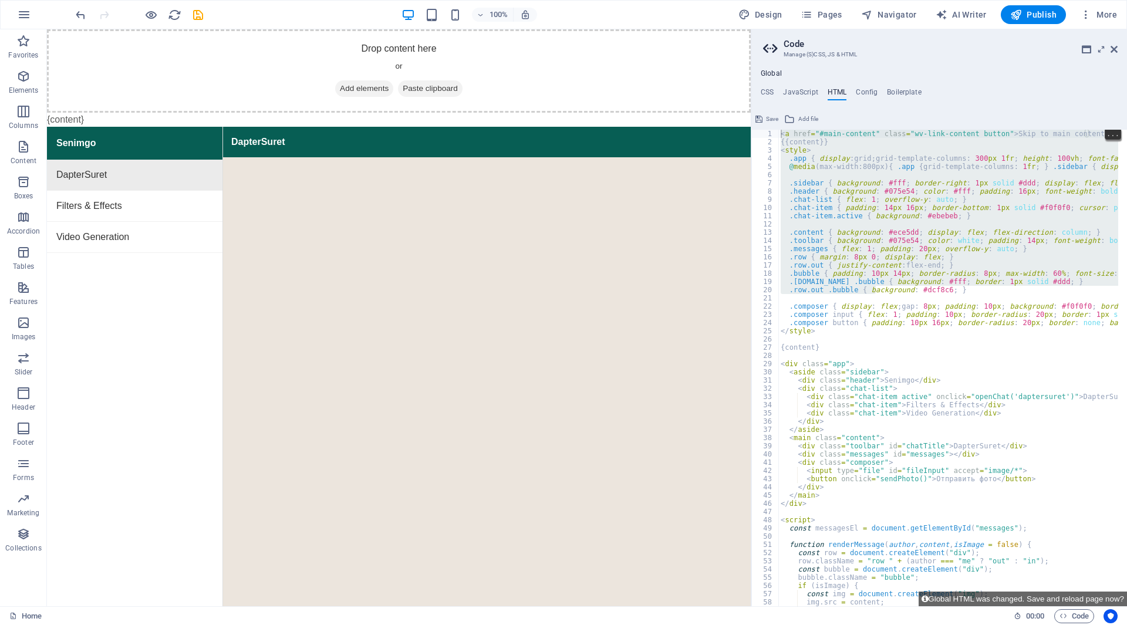
click at [863, 244] on div "< a href = "#main-content" class = "wv-link-content button" > Skip to main cont…" at bounding box center [1035, 372] width 515 height 484
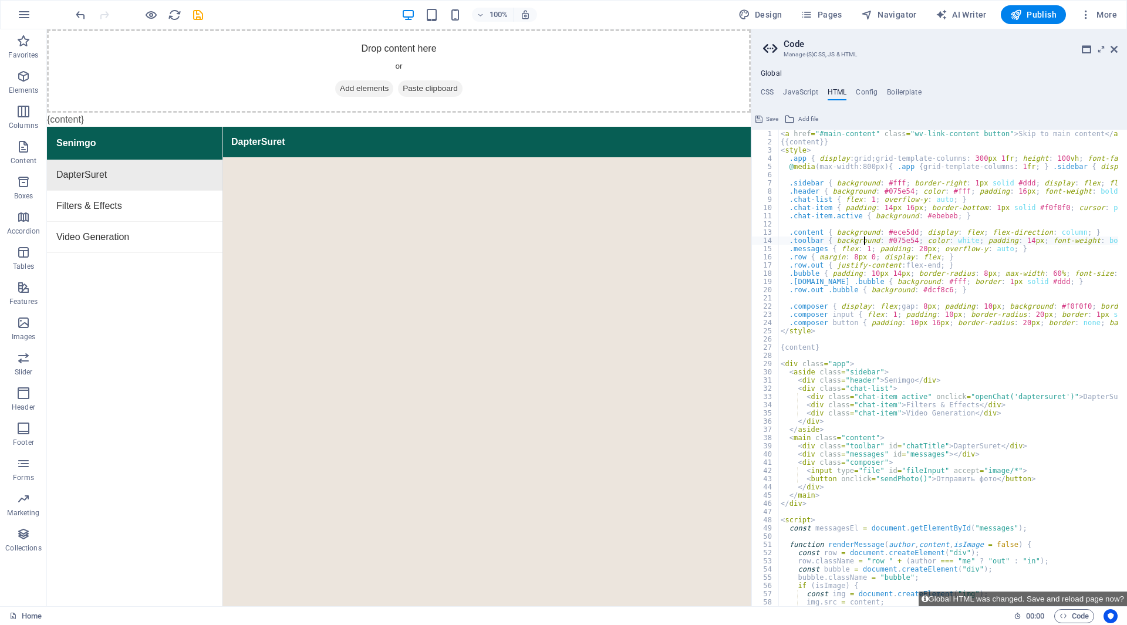
click at [793, 150] on div "< a href = "#main-content" class = "wv-link-content button" > Skip to main cont…" at bounding box center [1035, 372] width 515 height 484
click at [779, 151] on div "< a href = "#main-content" class = "wv-link-content button" > Skip to main cont…" at bounding box center [1035, 372] width 515 height 484
type textarea "<style> .app { display: grid; grid-template-columns: 300px 1fr; height: 100vh; …"
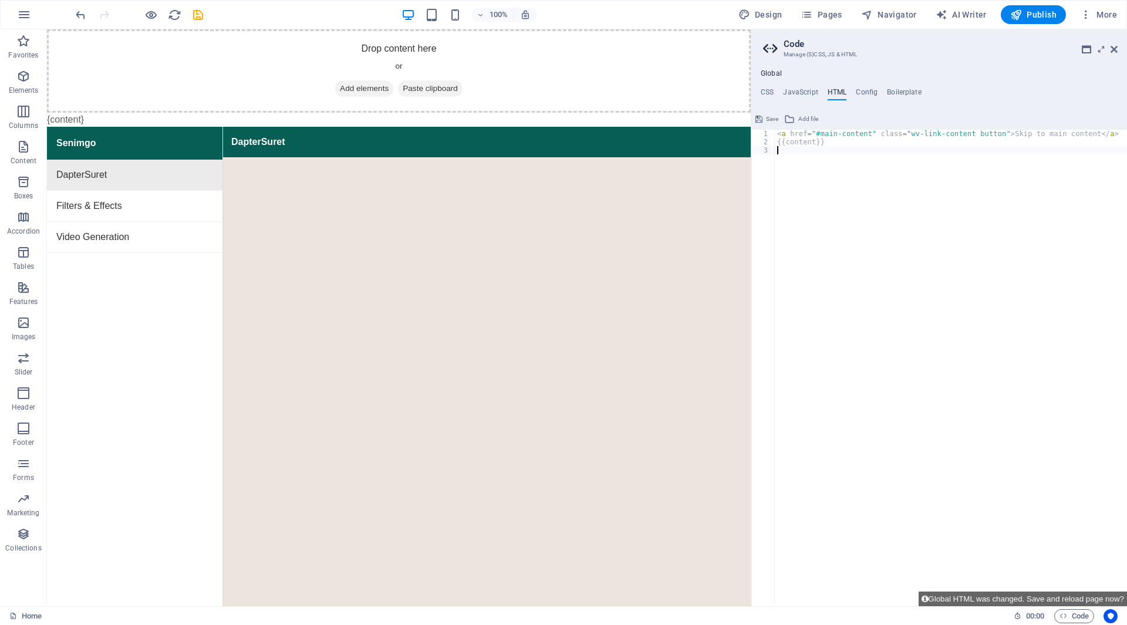
scroll to position [1002, 0]
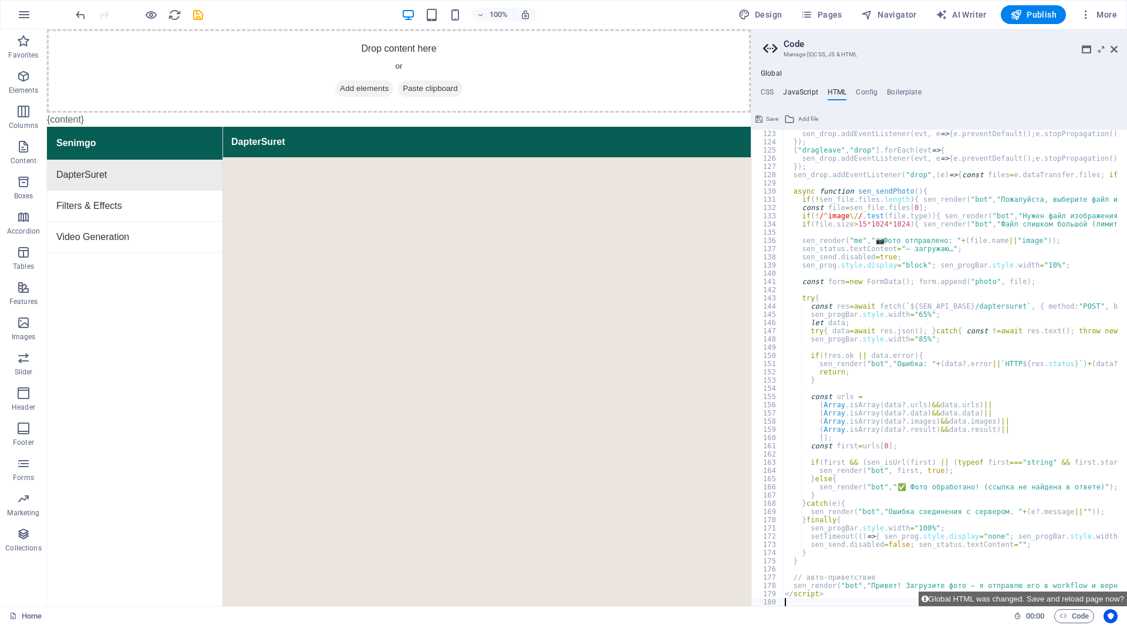
click at [809, 92] on h4 "JavaScript" at bounding box center [800, 94] width 35 height 13
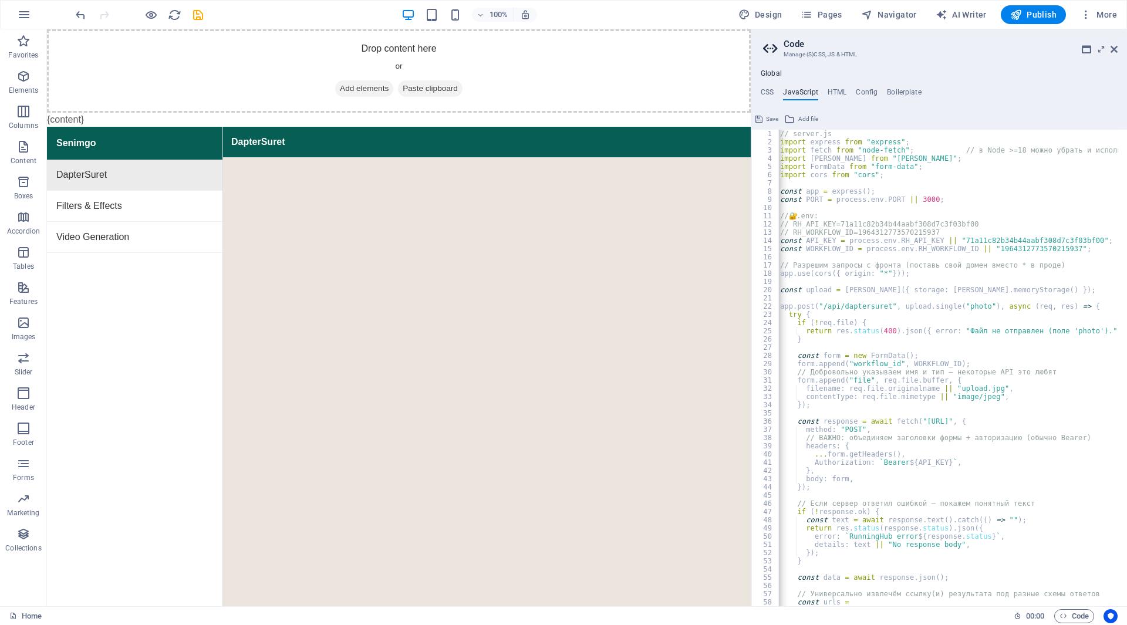
click at [828, 167] on div "// server.js import express from "express" ; import fetch from "node-fetch" ; /…" at bounding box center [982, 372] width 408 height 484
type textarea "});"
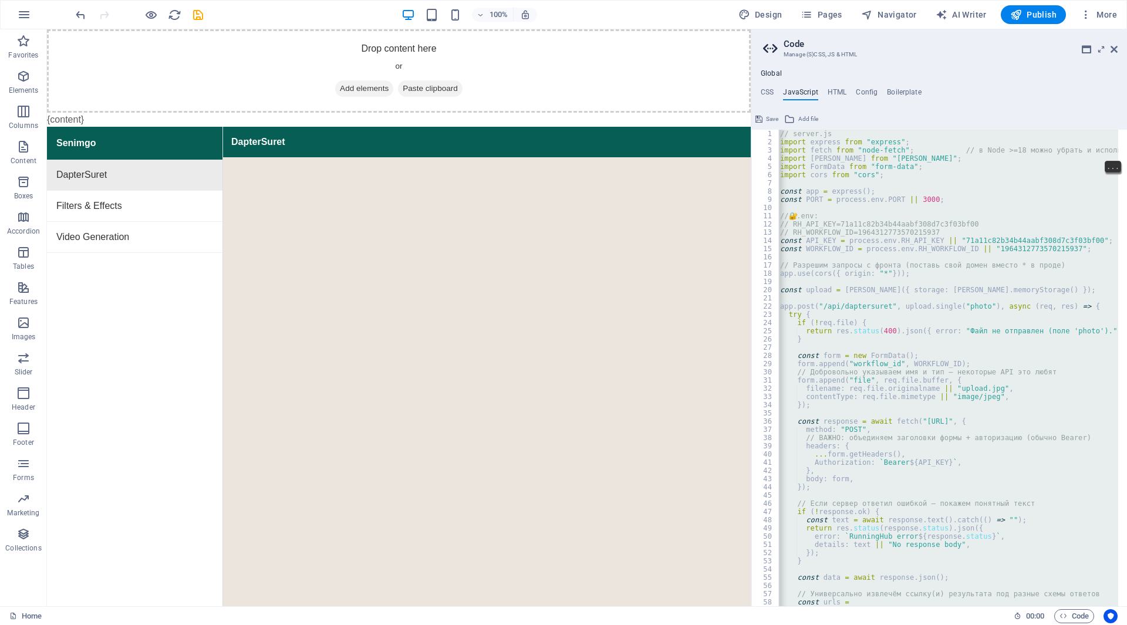
paste textarea
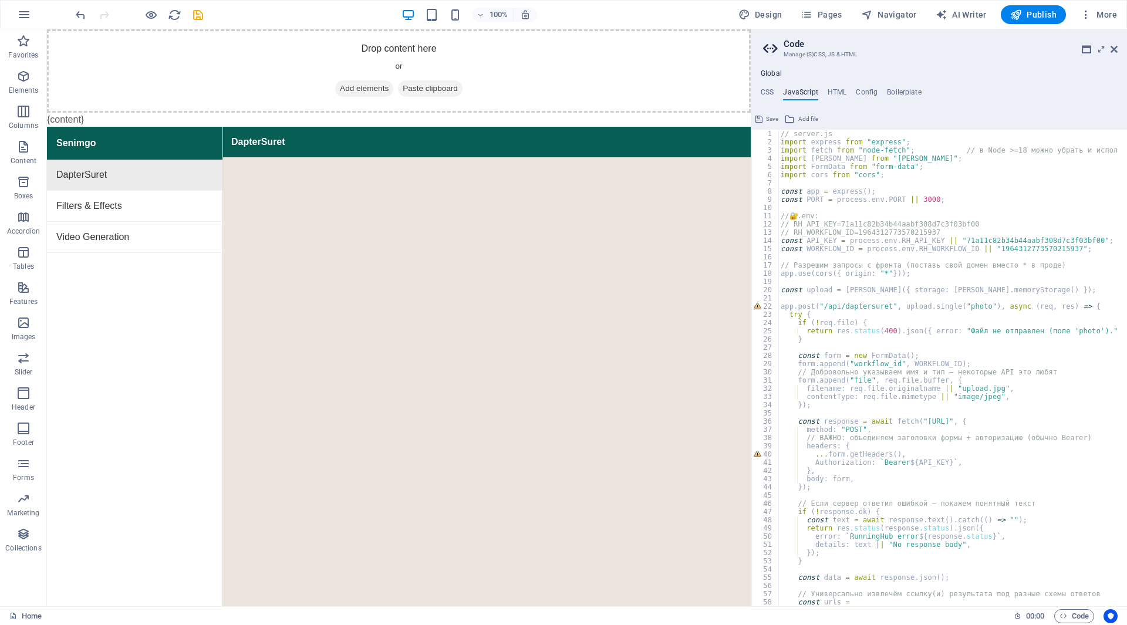
scroll to position [0, 0]
click at [861, 313] on div "// server.js import express from "express" ; import fetch from "node-fetch" ; /…" at bounding box center [982, 372] width 408 height 484
type textarea "});"
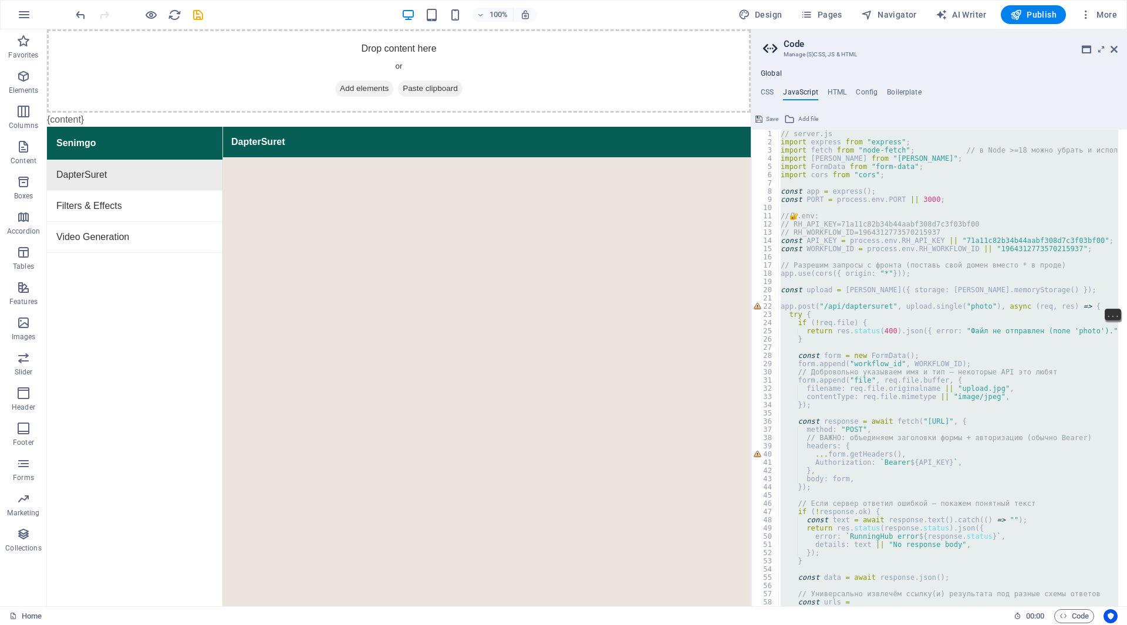
paste textarea
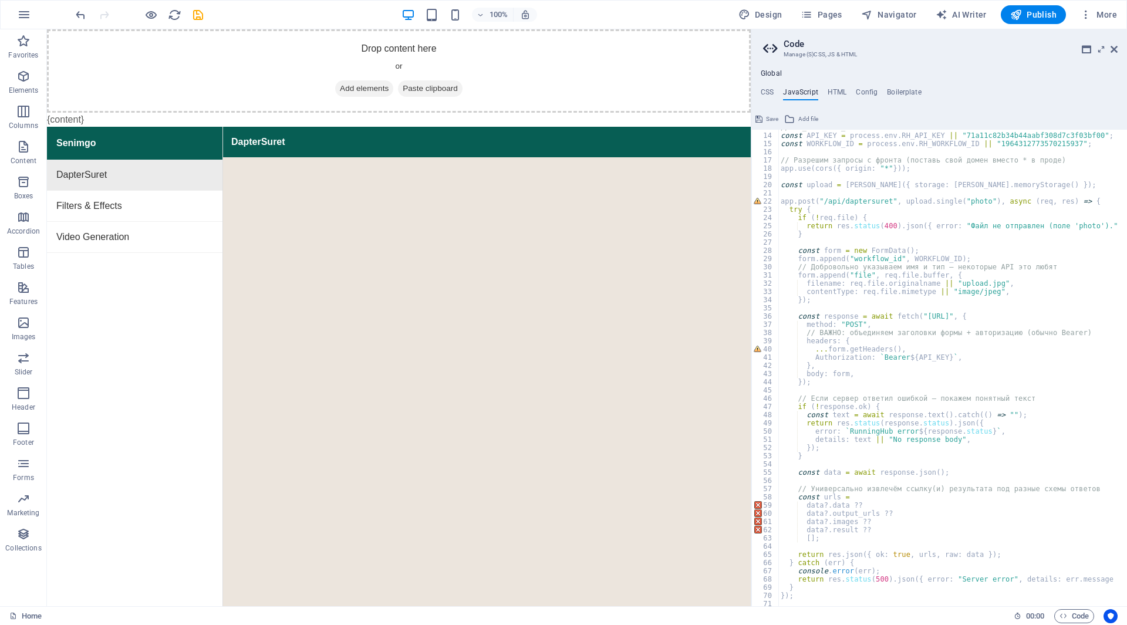
scroll to position [148, 0]
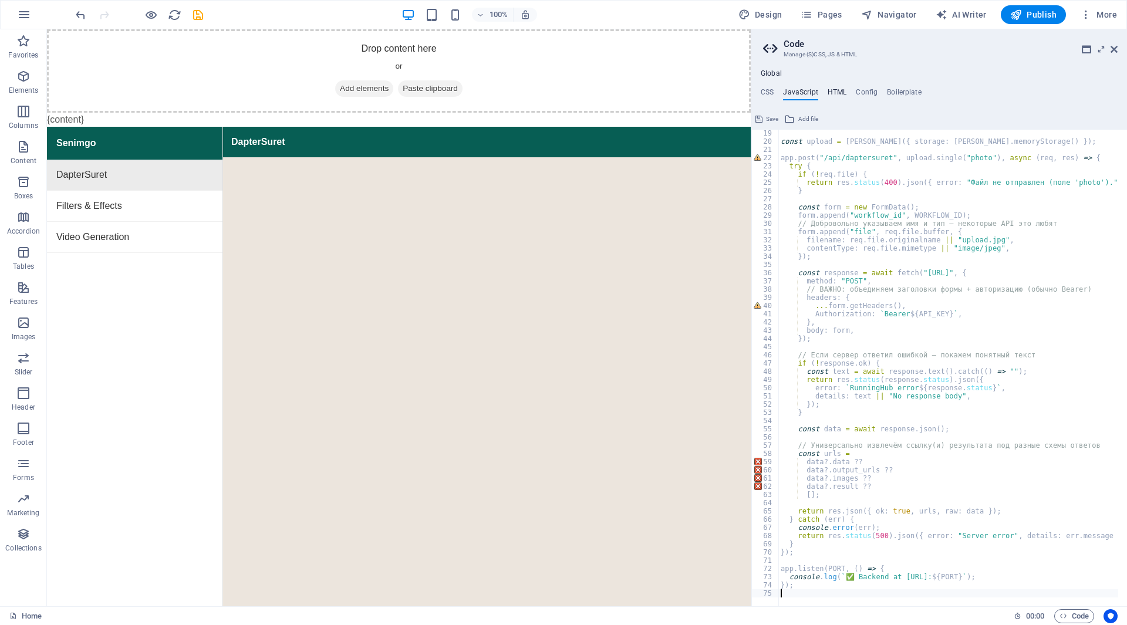
click at [835, 91] on h4 "HTML" at bounding box center [837, 94] width 19 height 13
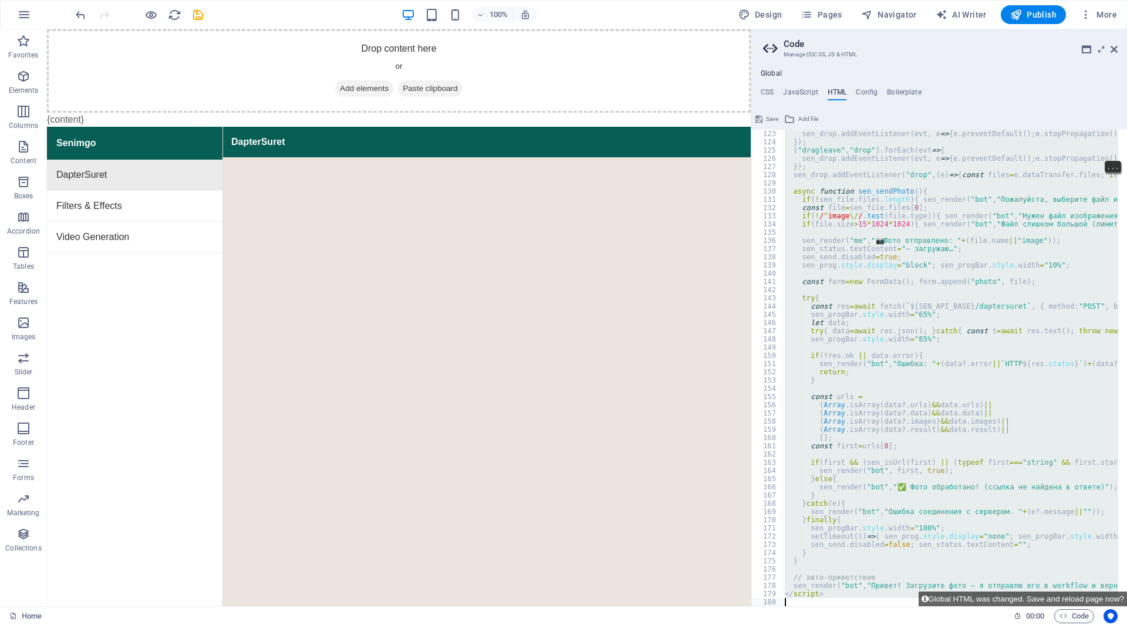
paste textarea ".sen-composer{display:flex;gap:8px;padding:10px;background:#f7f7f7;border-top:1…"
type textarea ".sen-composer{display:flex;gap:8px;padding:10px;background:#f7f7f7;border-top:1…"
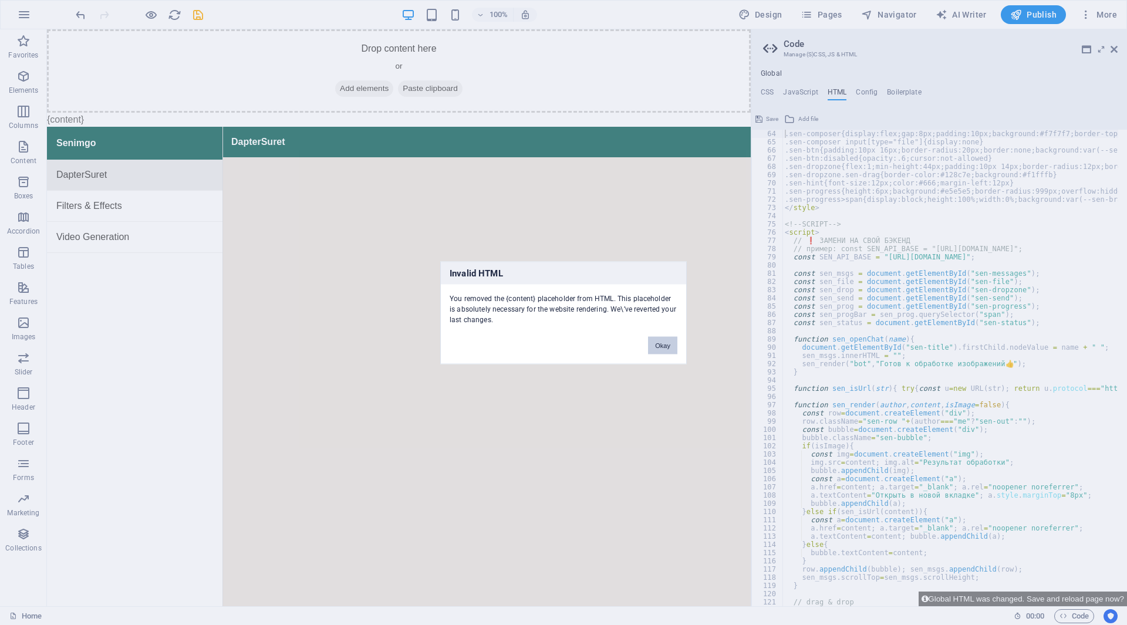
click at [660, 347] on button "Okay" at bounding box center [662, 345] width 29 height 18
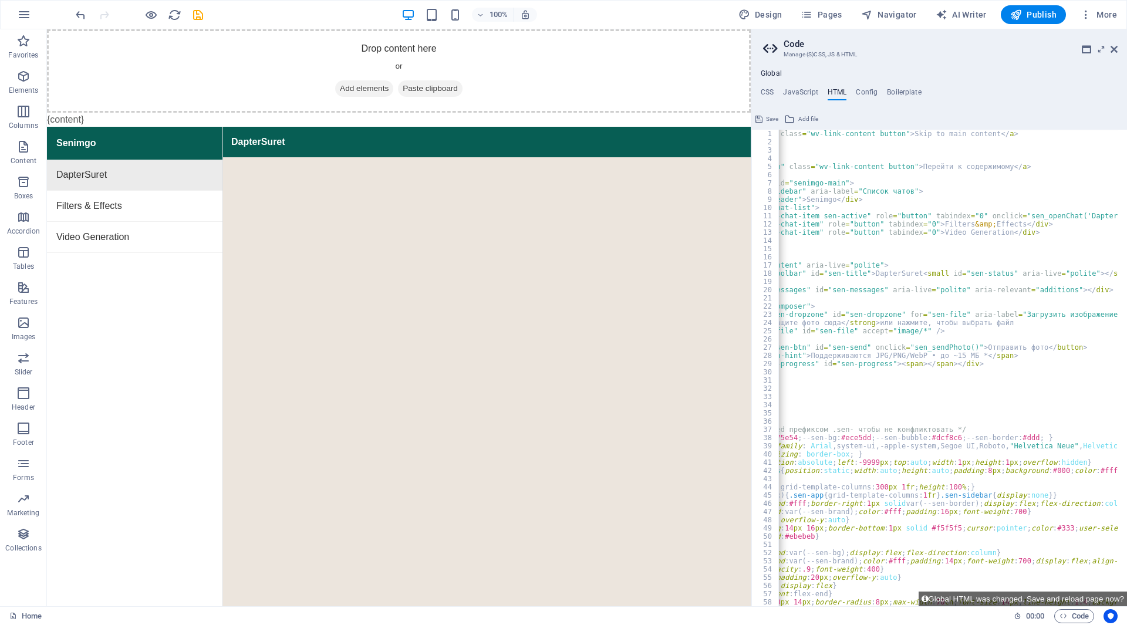
scroll to position [0, 124]
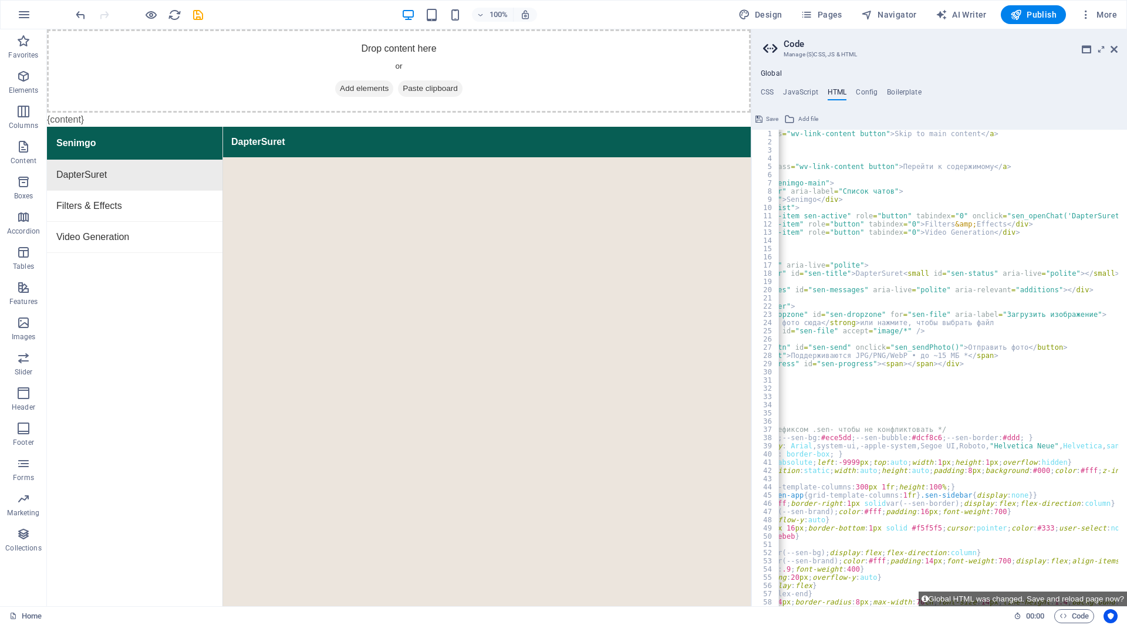
click at [801, 94] on h4 "JavaScript" at bounding box center [800, 94] width 35 height 13
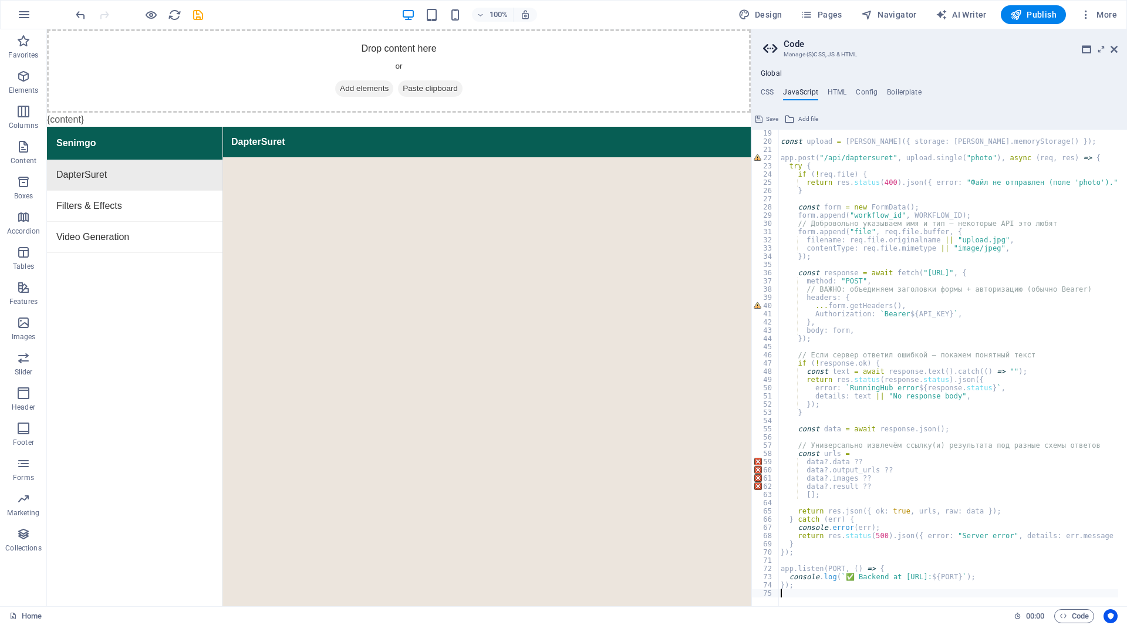
click at [826, 185] on div "const upload = [PERSON_NAME] ({ storage : [PERSON_NAME] . memoryStorage ( ) }) …" at bounding box center [982, 371] width 408 height 484
type textarea "});"
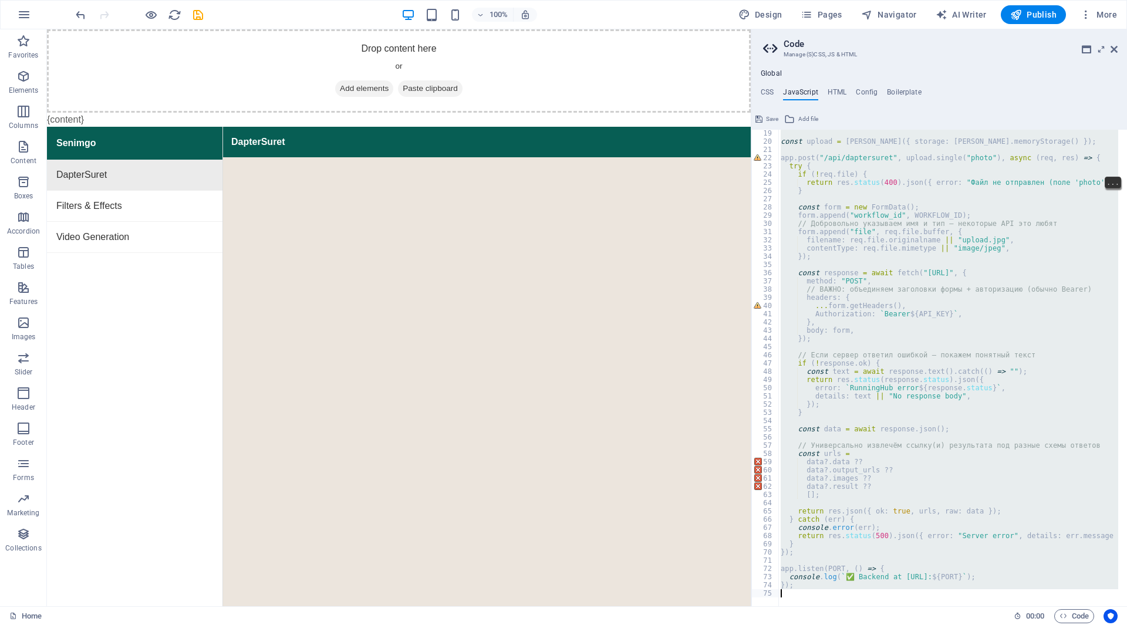
paste textarea
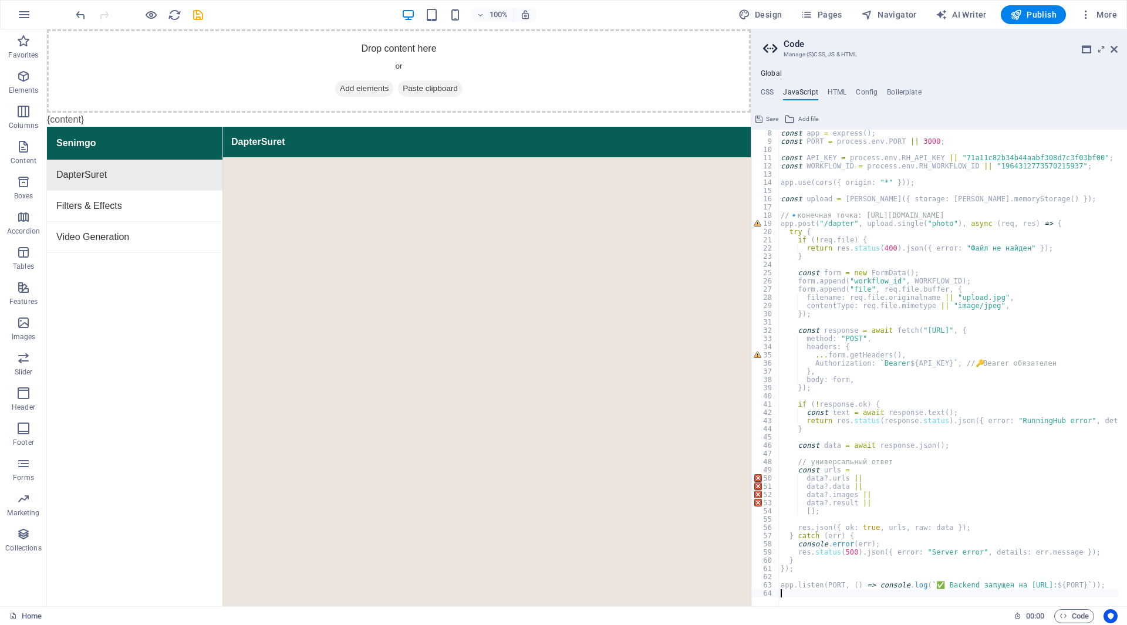
type textarea "app.listen(PORT, () => console.log(`✅ Backend запущен на http://localhost:${POR…"
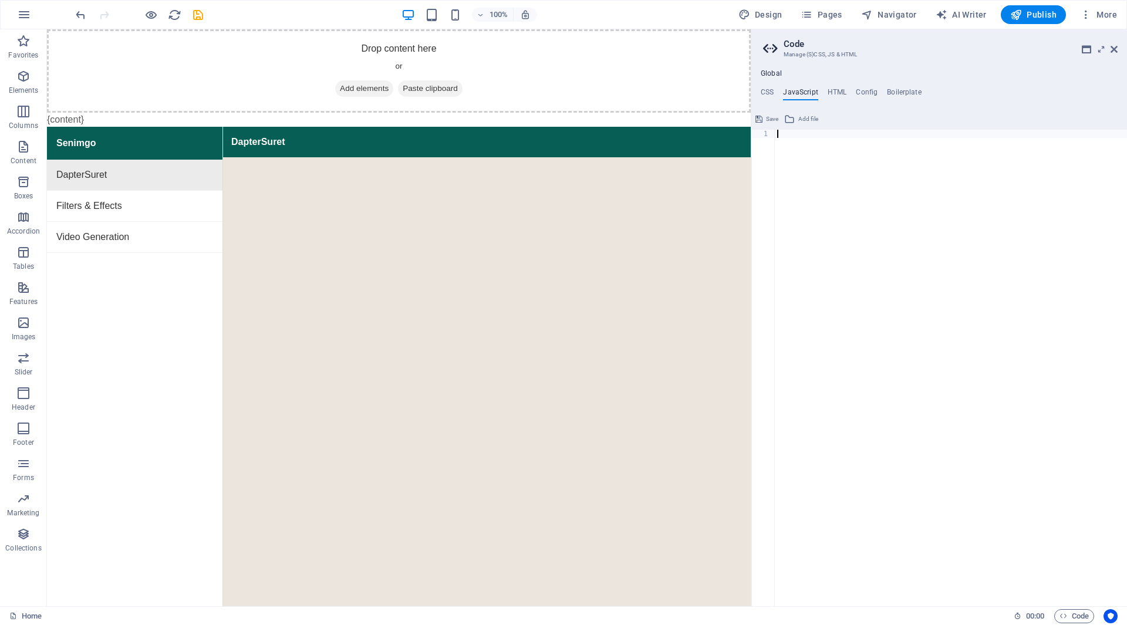
scroll to position [49, 0]
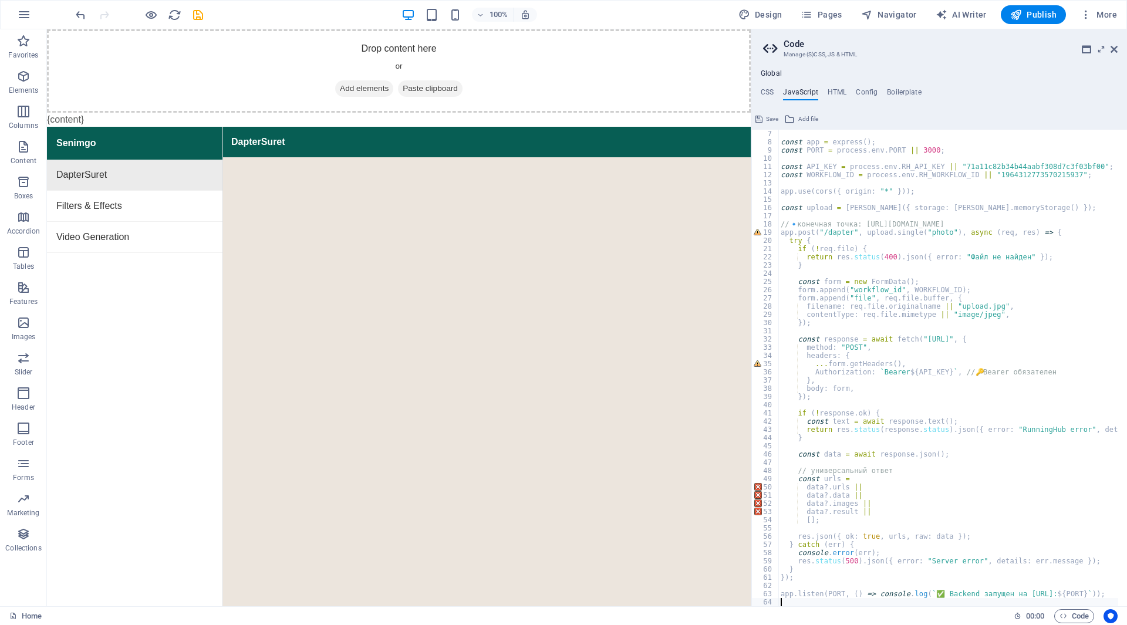
click at [835, 95] on h4 "HTML" at bounding box center [837, 94] width 19 height 13
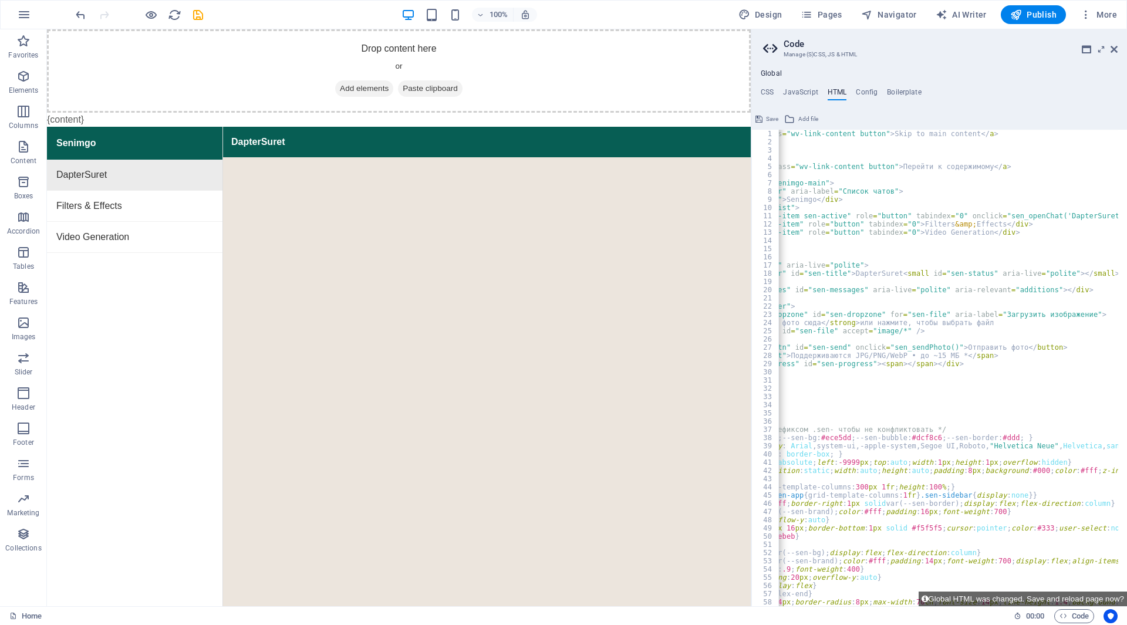
scroll to position [0, 0]
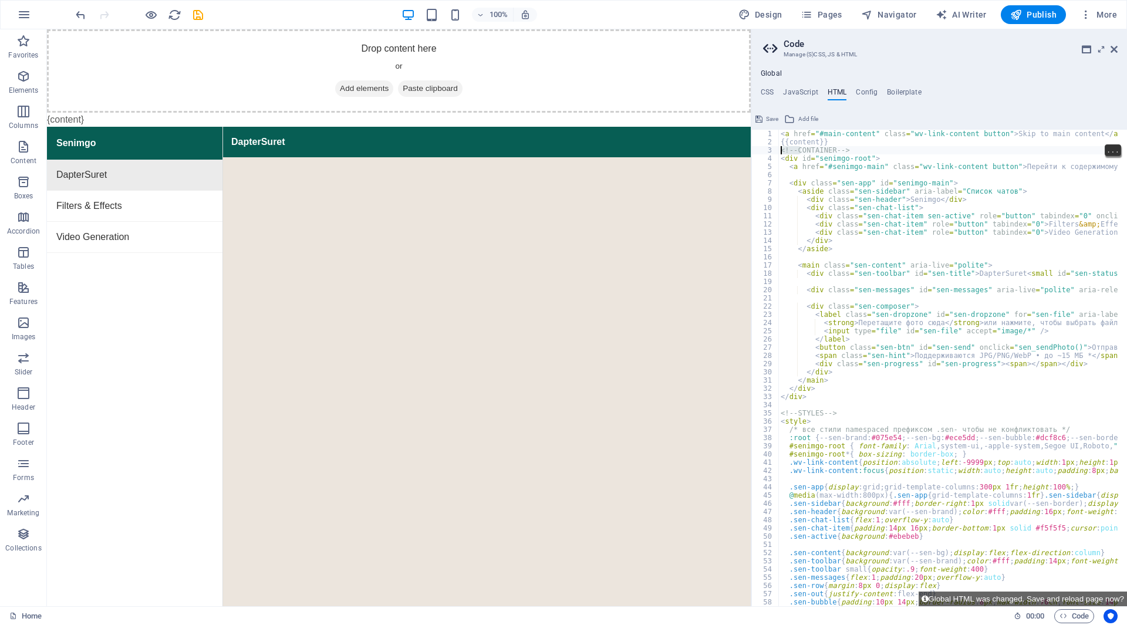
type textarea "<aside class="sen-sidebar" aria-label="Список чатов">"
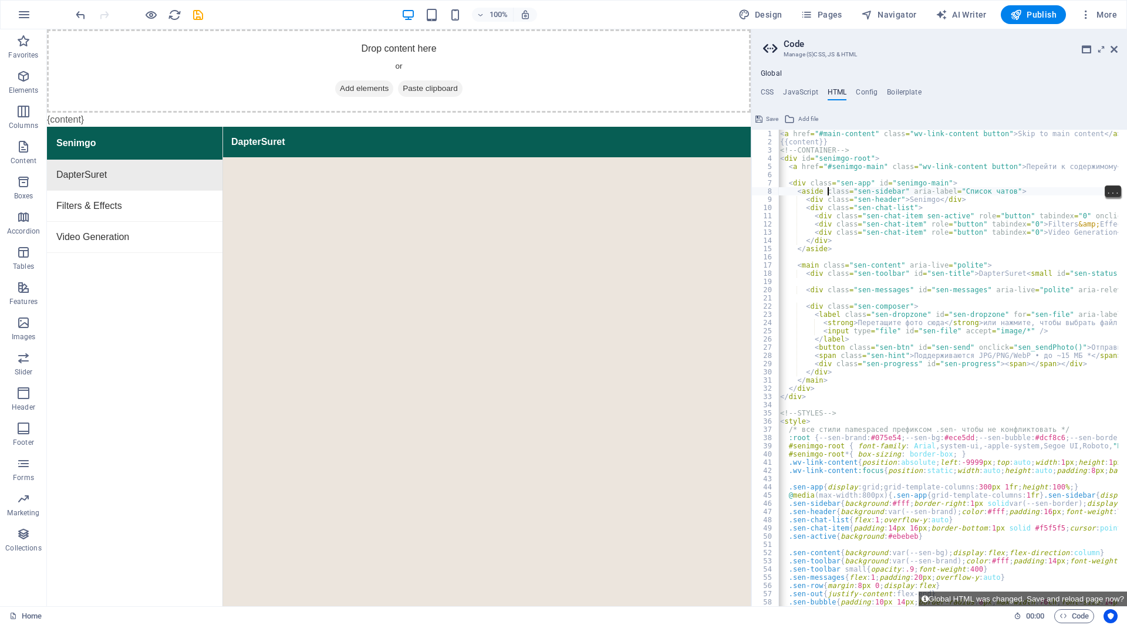
click at [684, 282] on div at bounding box center [487, 409] width 528 height 504
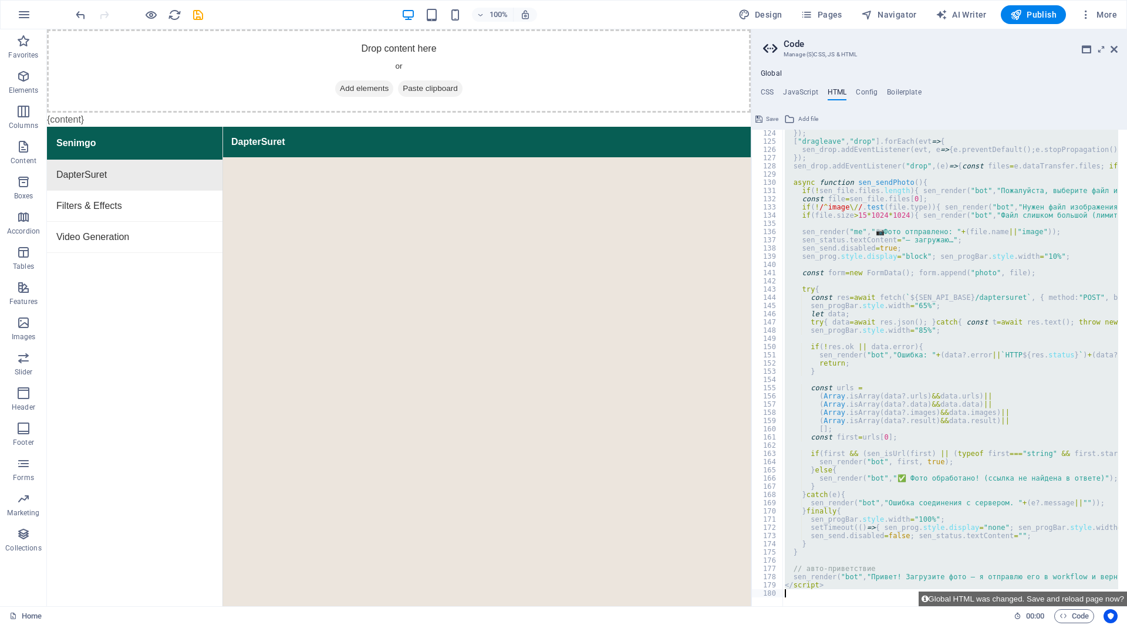
scroll to position [1011, 0]
drag, startPoint x: 779, startPoint y: 150, endPoint x: 1082, endPoint y: 653, distance: 586.6
click at [1082, 624] on html "[DOMAIN_NAME] Home Favorites Elements Columns Content Boxes Accordion Tables Fe…" at bounding box center [563, 312] width 1127 height 625
type textarea "</script>"
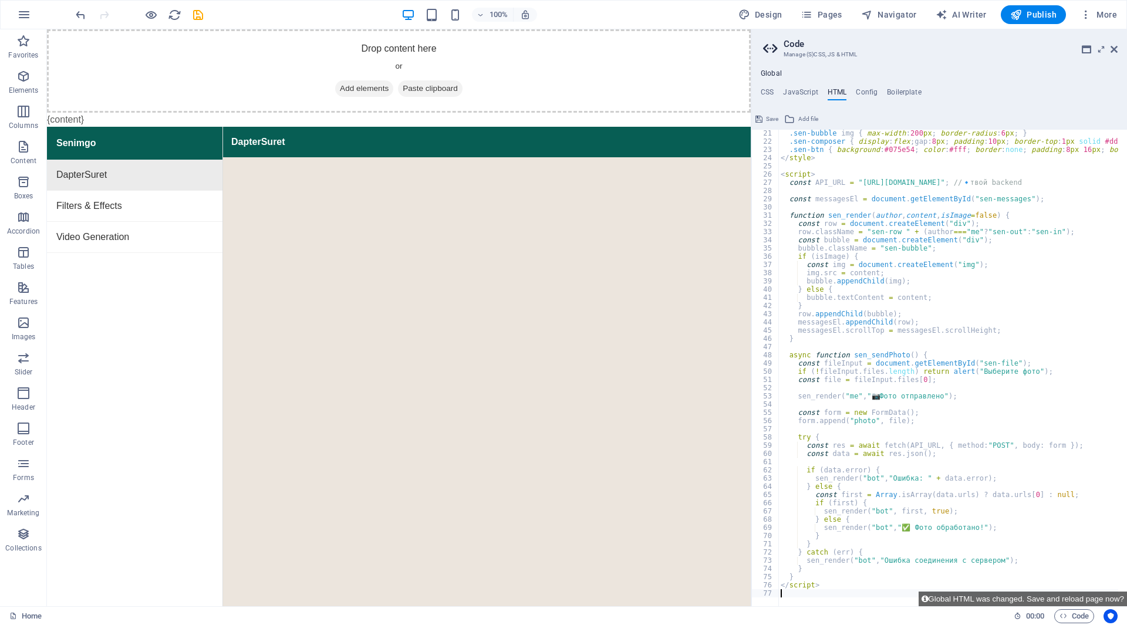
scroll to position [165, 0]
click at [1037, 600] on button "Global HTML was changed. Save and reload page now?" at bounding box center [1023, 599] width 208 height 15
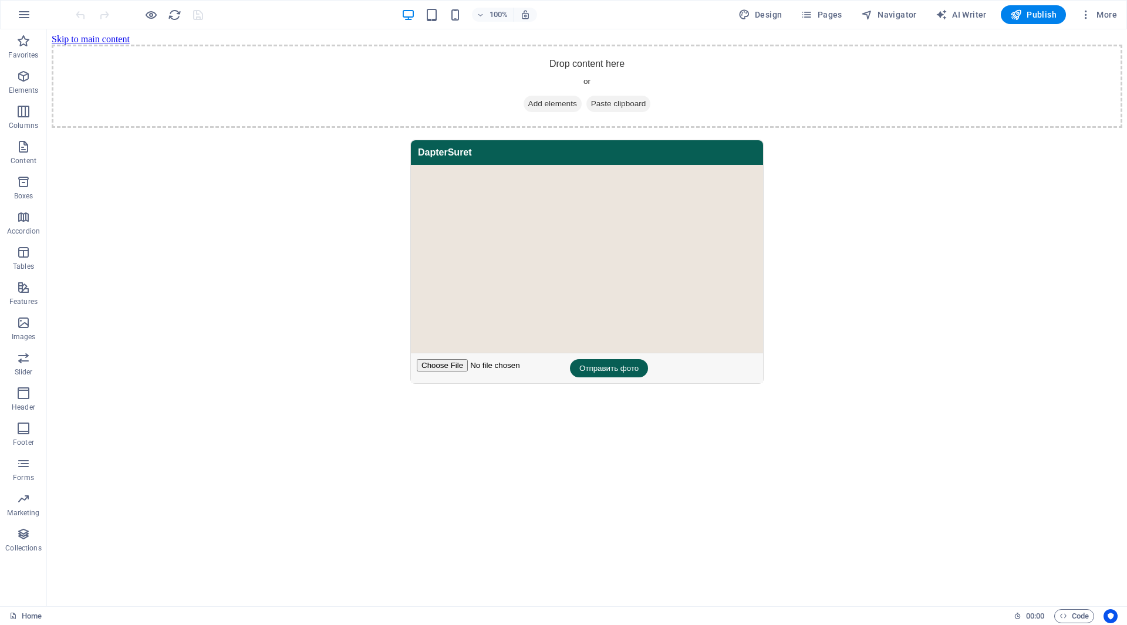
scroll to position [0, 0]
